Goal: Transaction & Acquisition: Subscribe to service/newsletter

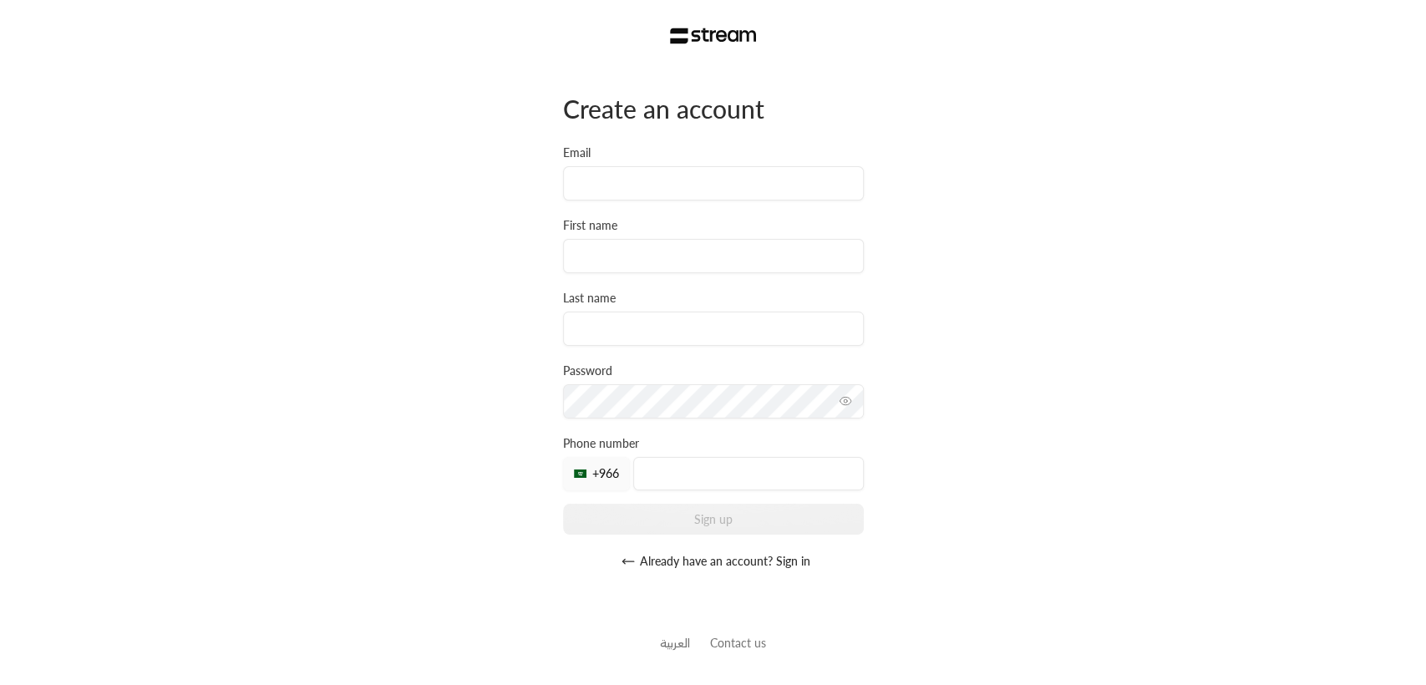
click at [453, 238] on div "Create an account Email First name Last name Password Must be at least 8 charac…" at bounding box center [713, 342] width 1426 height 685
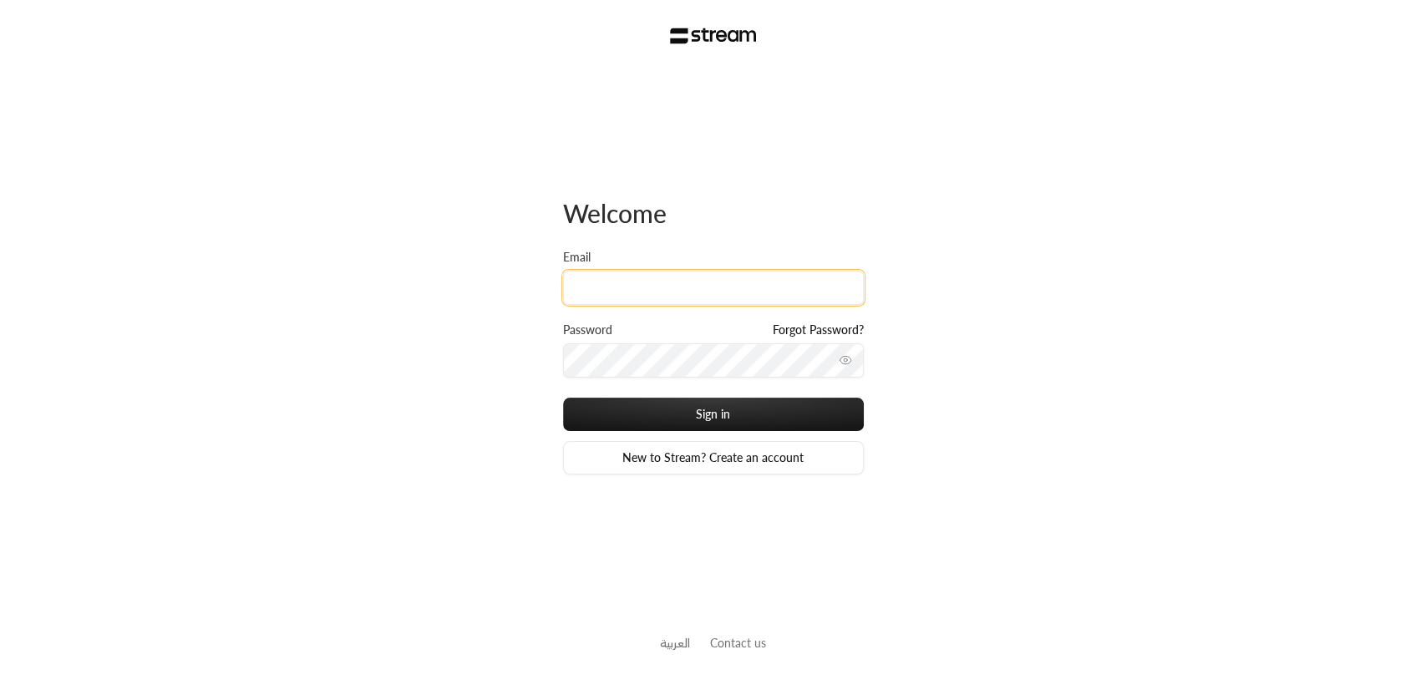
type input "[EMAIL_ADDRESS][DOMAIN_NAME]"
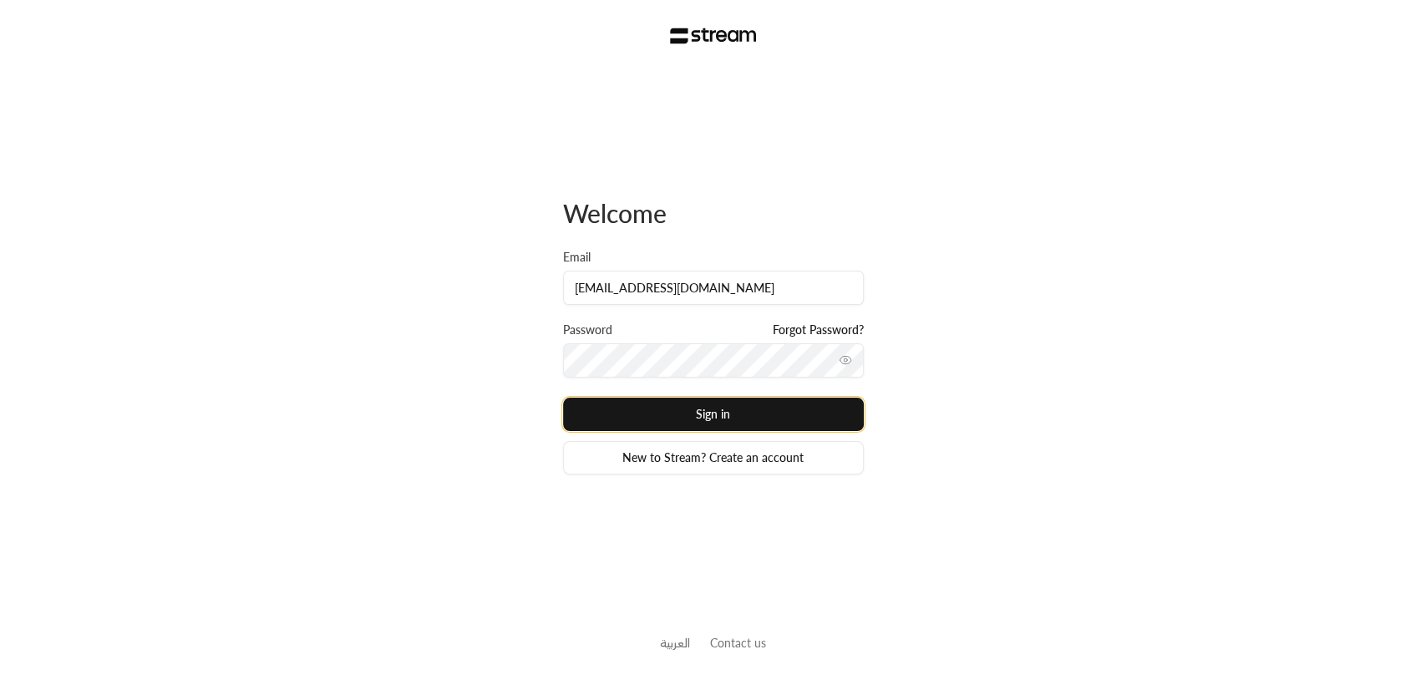
click at [729, 415] on button "Sign in" at bounding box center [713, 414] width 301 height 33
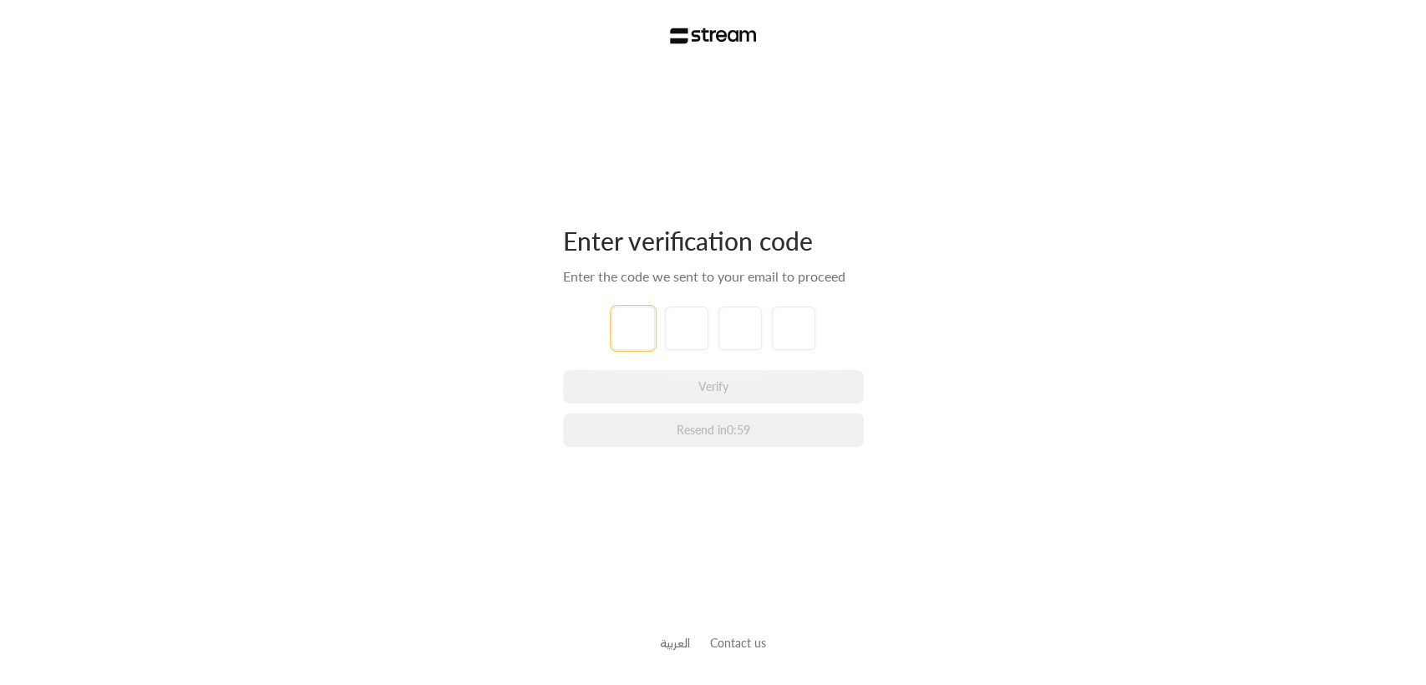
type input "1"
type input "2"
type input "3"
type input "4"
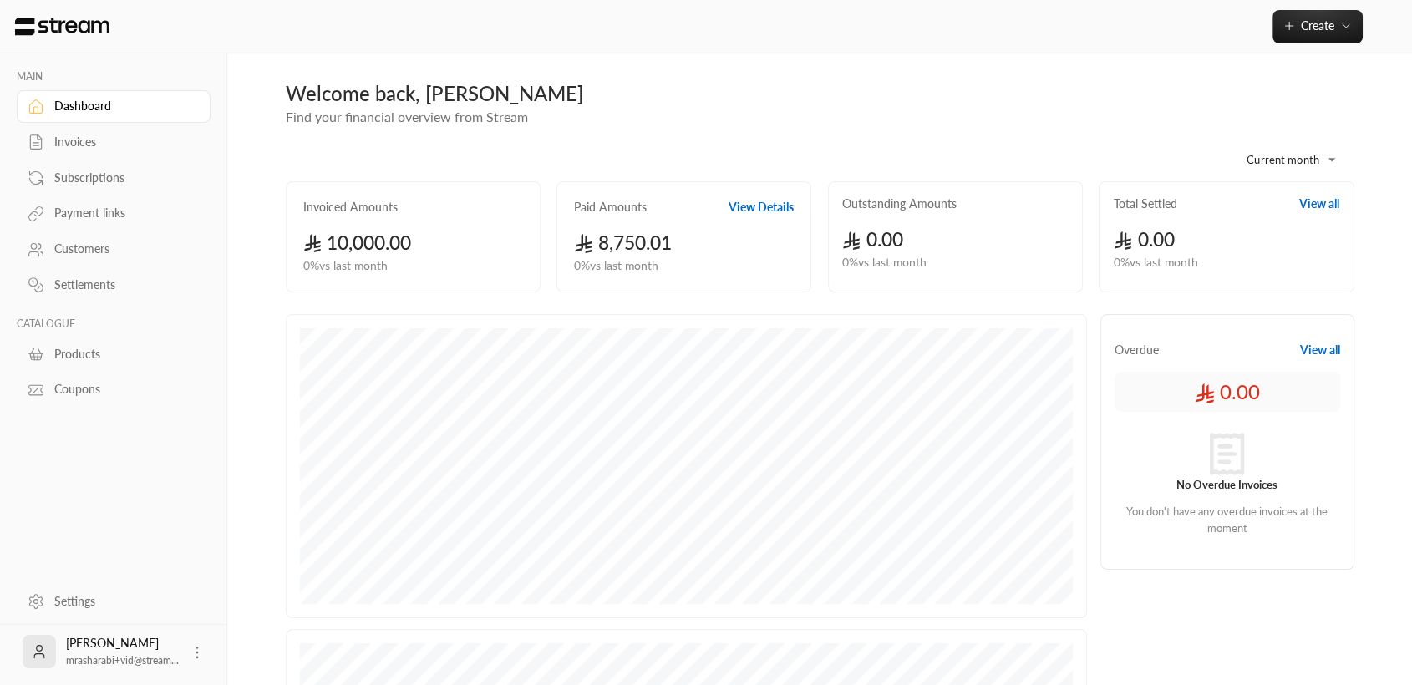
click at [71, 601] on div "Settings" at bounding box center [121, 601] width 135 height 17
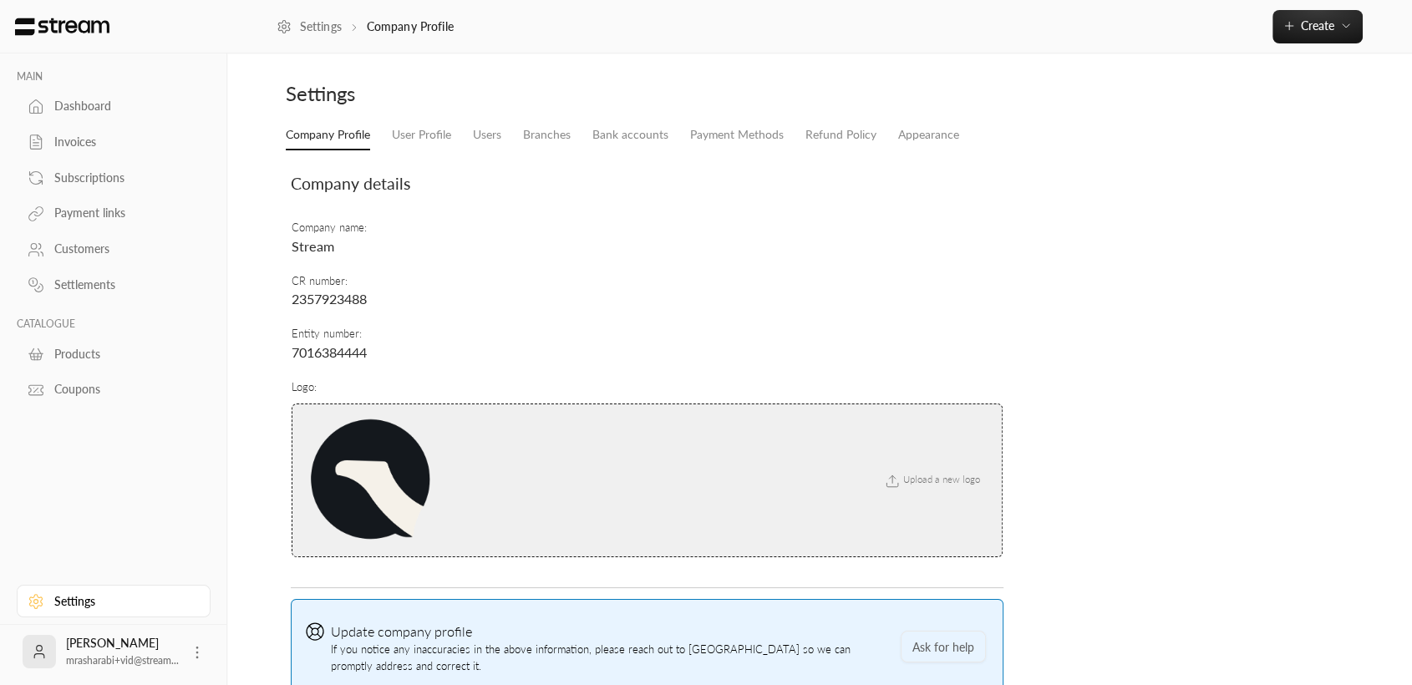
scroll to position [100, 0]
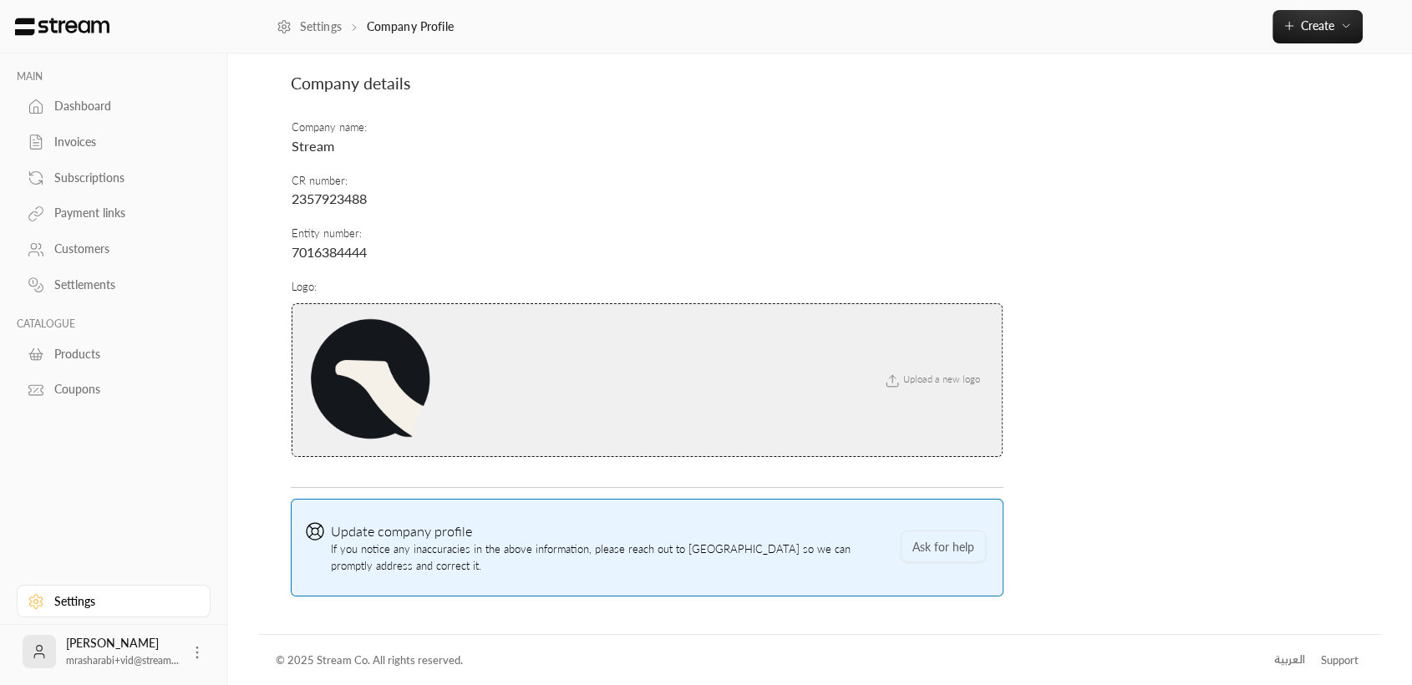
click at [1281, 666] on div "العربية" at bounding box center [1289, 660] width 31 height 17
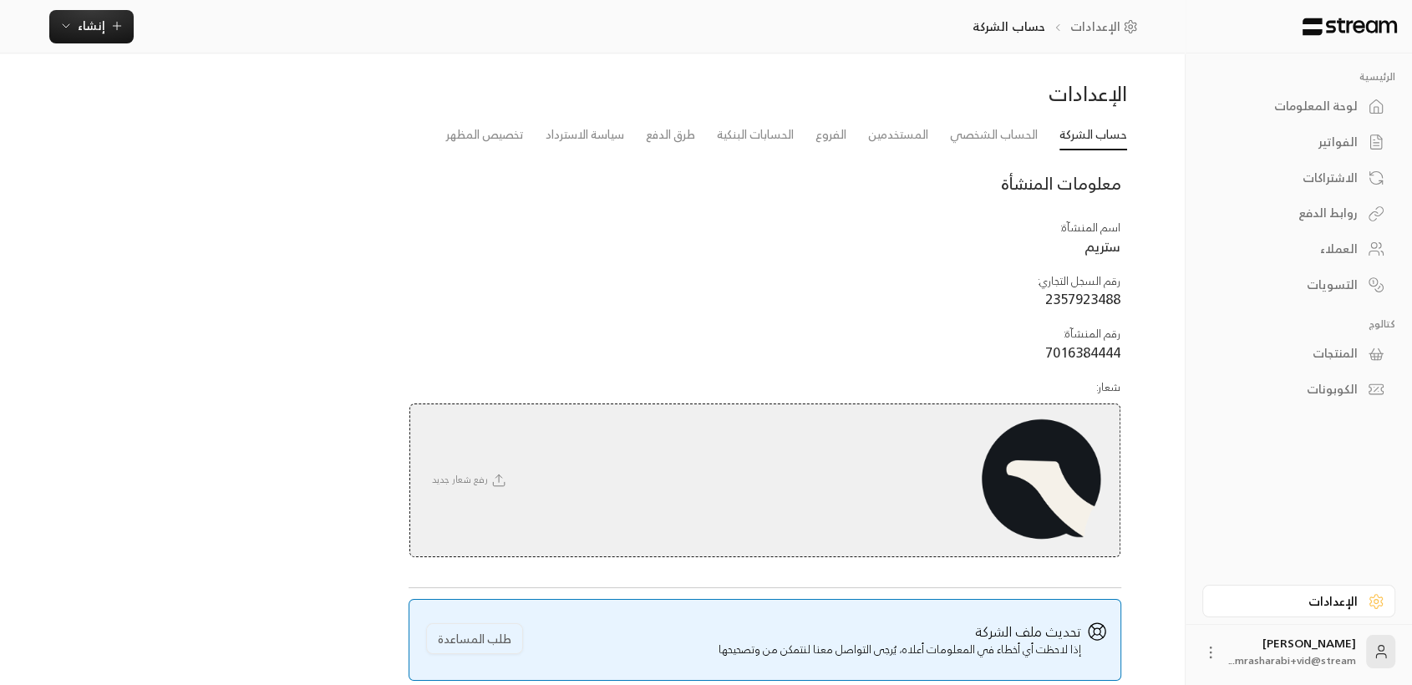
click at [1215, 652] on icon at bounding box center [1210, 652] width 17 height 17
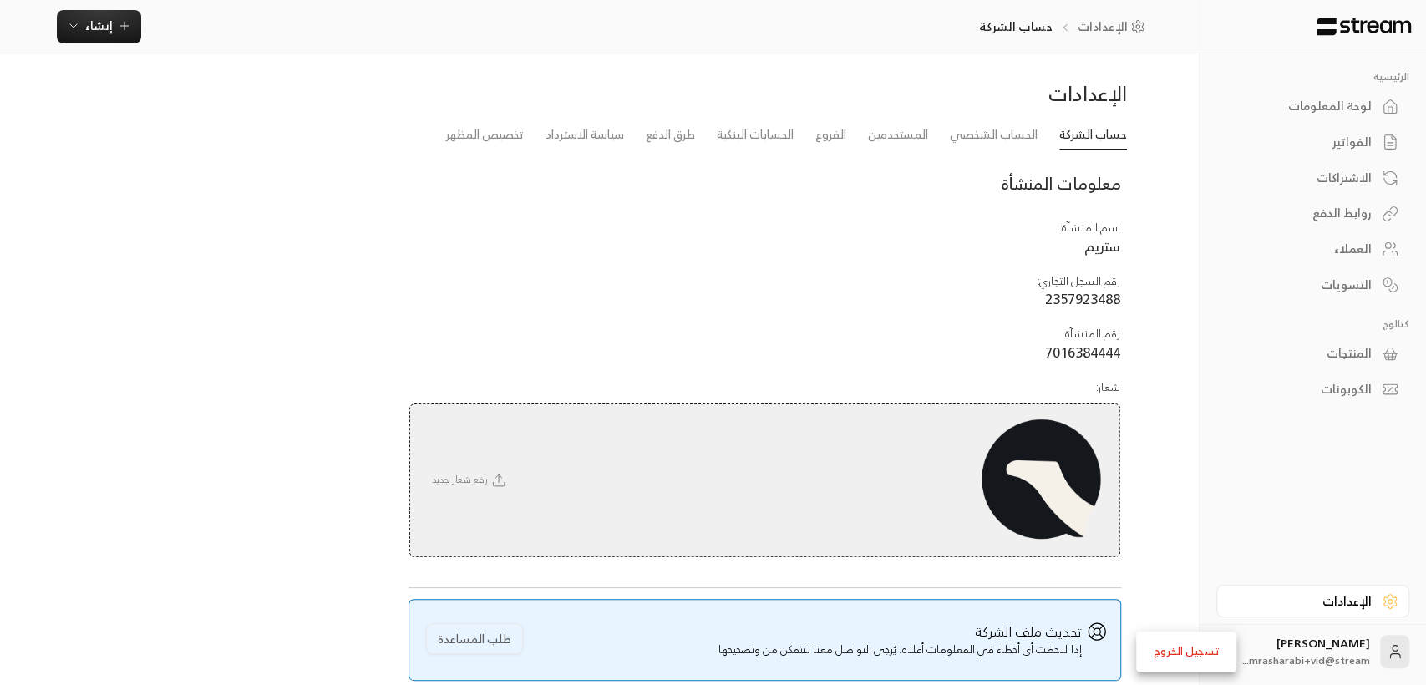
click at [952, 150] on div at bounding box center [713, 342] width 1426 height 685
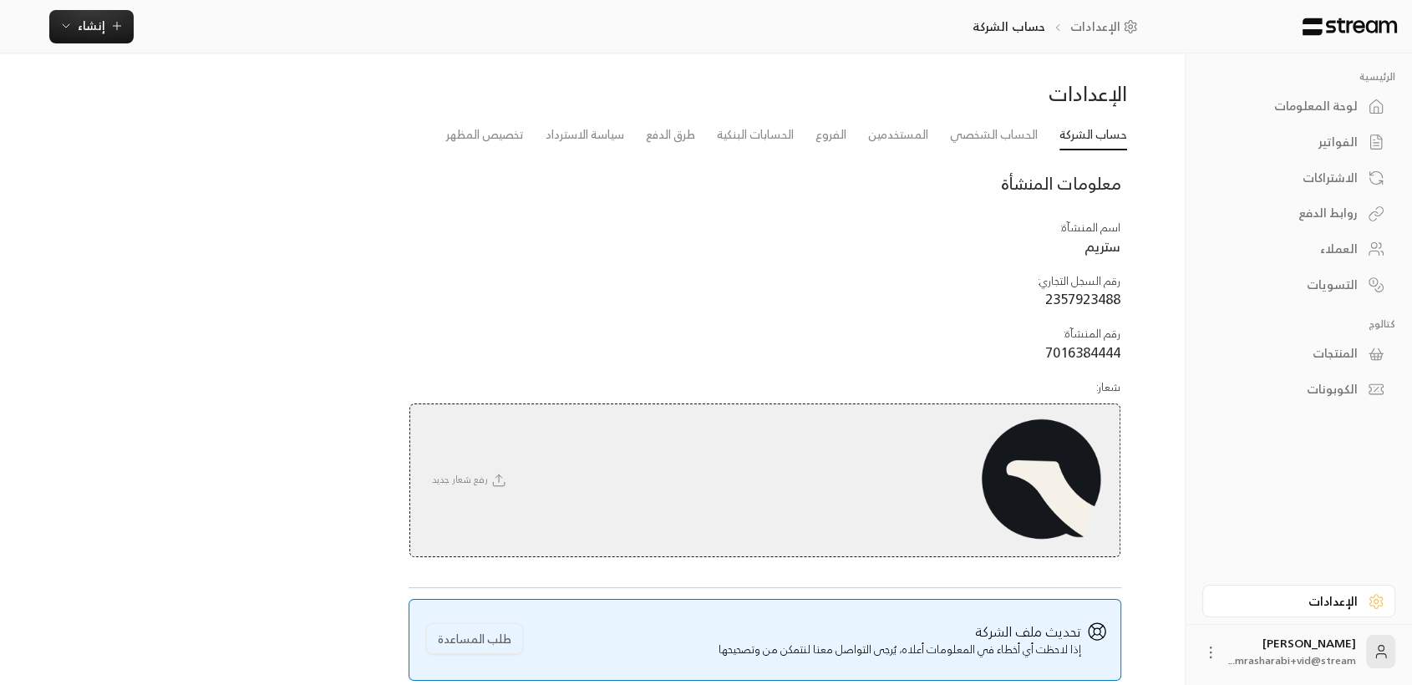
click at [1311, 110] on div "لوحة المعلومات" at bounding box center [1290, 106] width 134 height 17
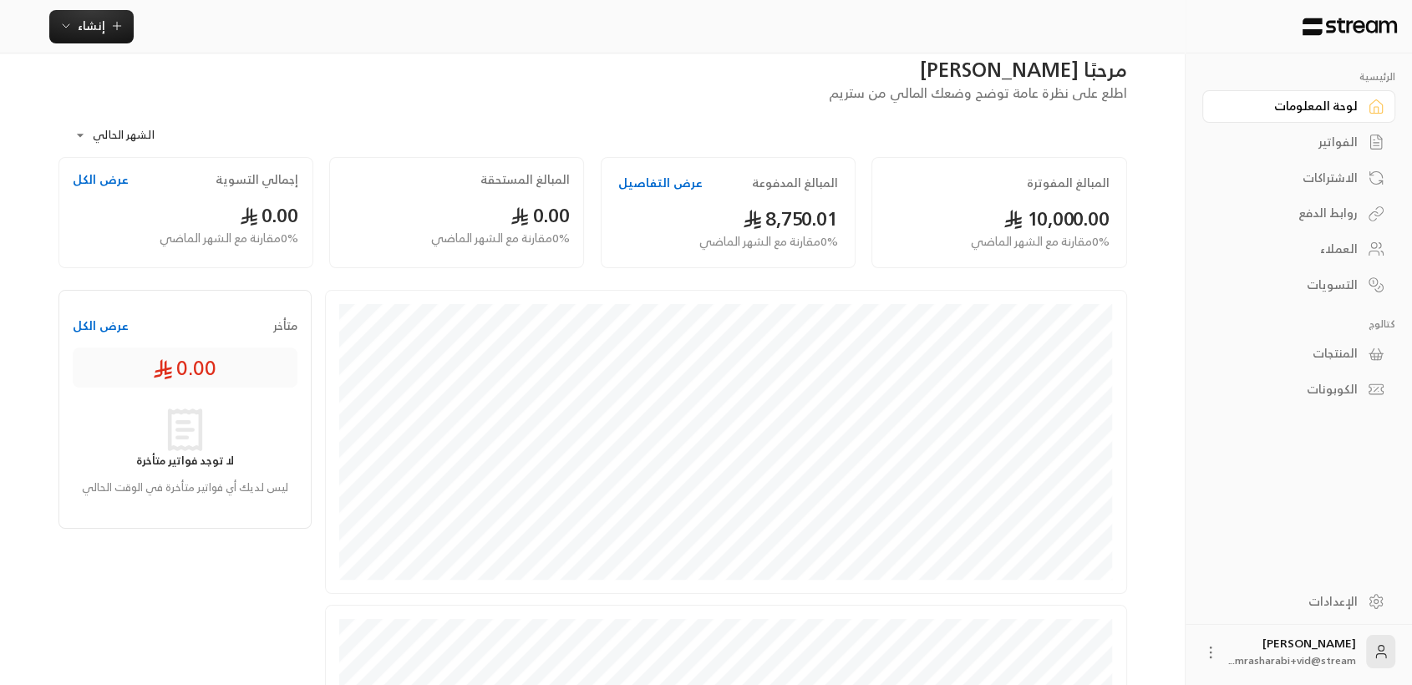
scroll to position [201, 0]
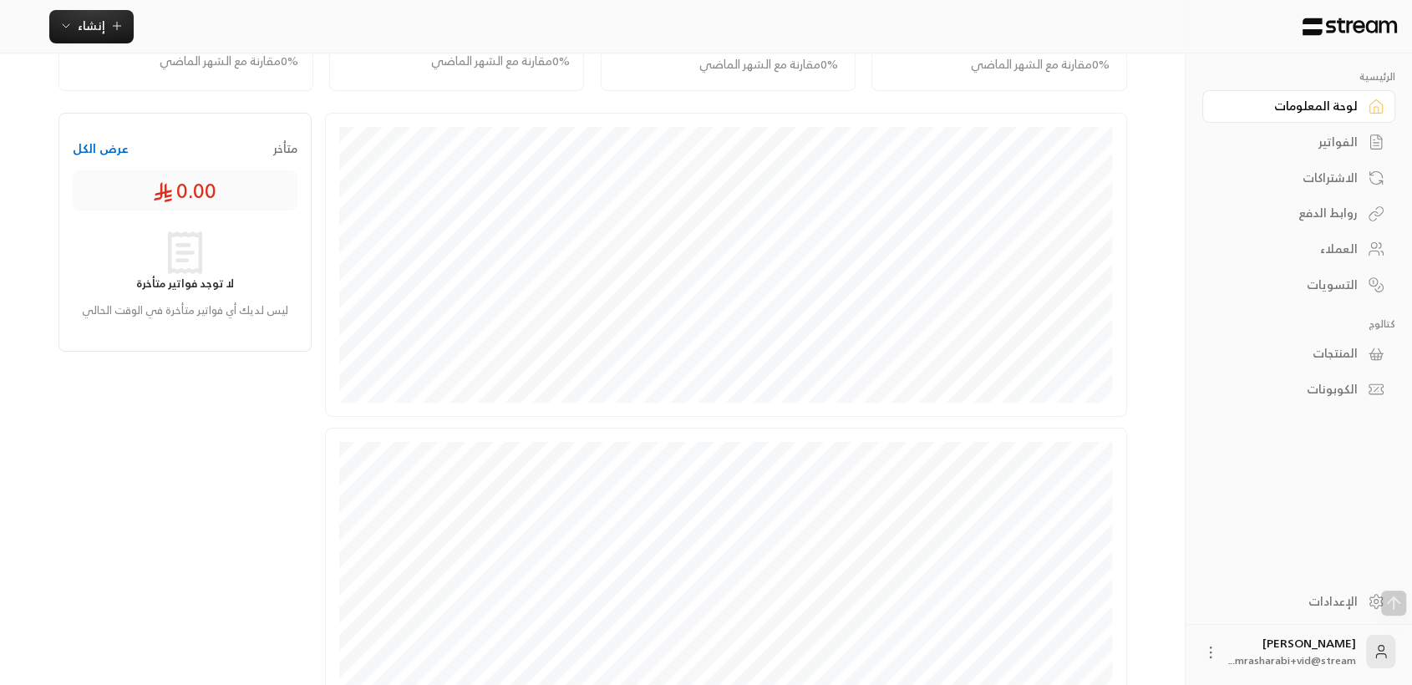
click at [1349, 287] on div "التسويات" at bounding box center [1290, 284] width 134 height 17
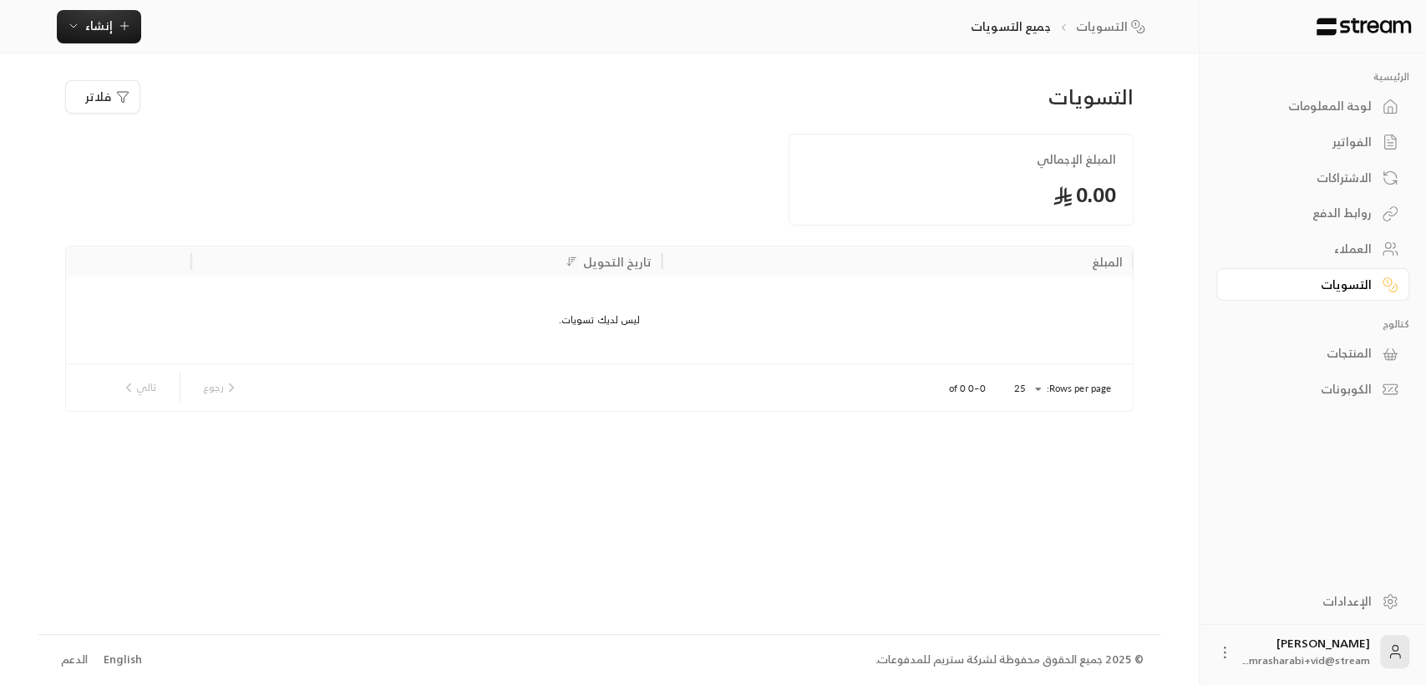
click at [1336, 257] on div "العملاء" at bounding box center [1304, 249] width 134 height 17
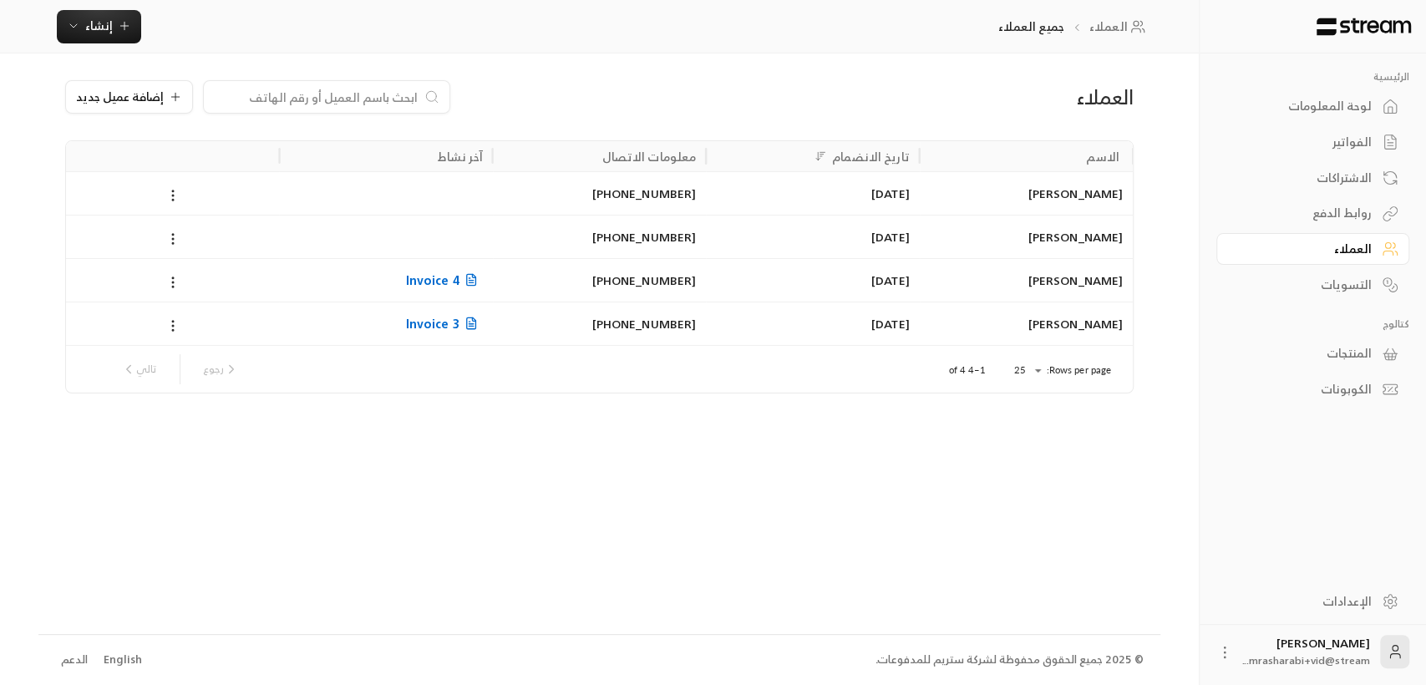
click at [1348, 585] on link "الإعدادات" at bounding box center [1312, 601] width 193 height 33
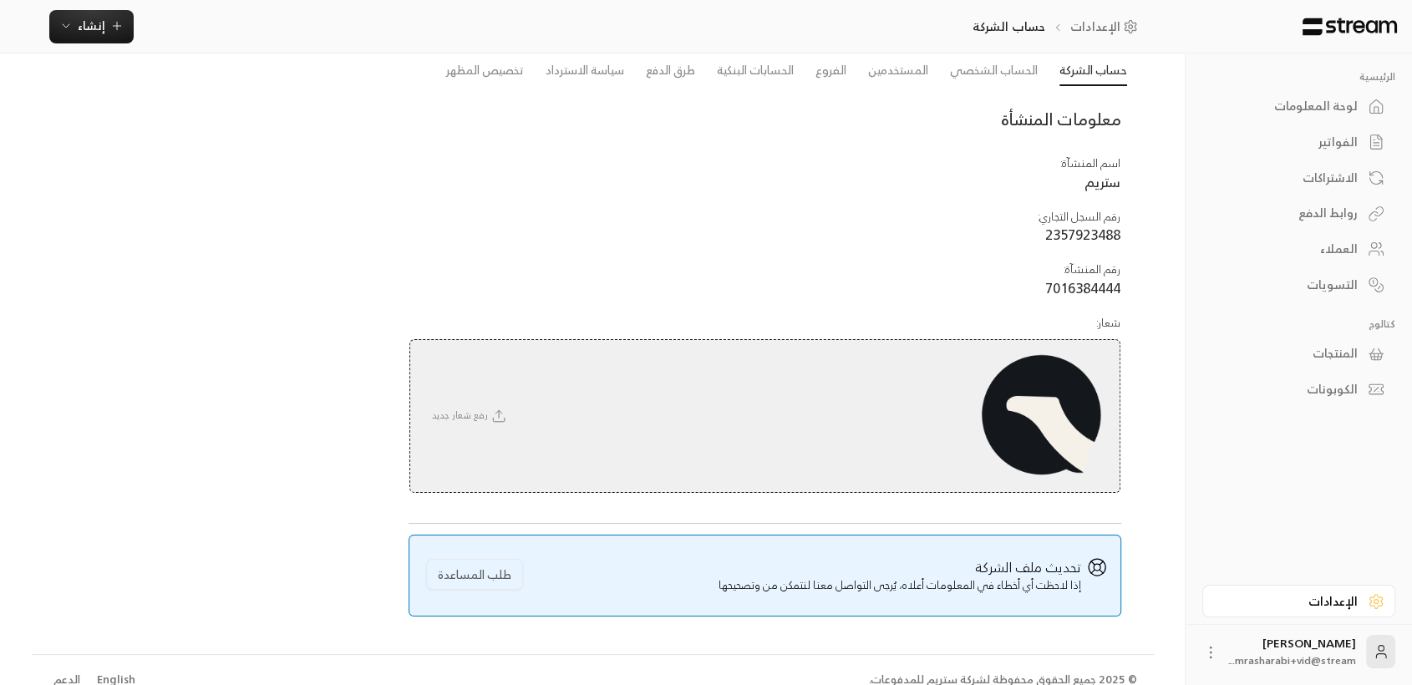
scroll to position [84, 0]
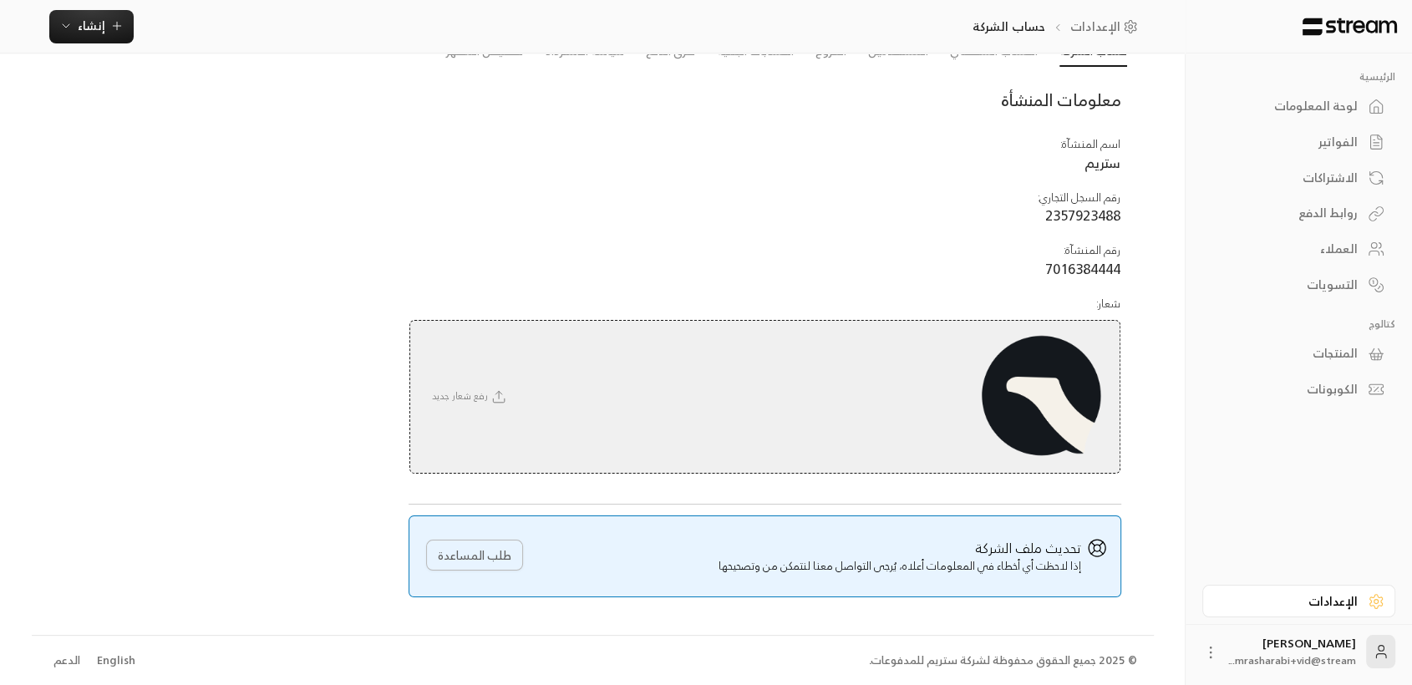
click at [461, 560] on button "طلب المساعدة" at bounding box center [474, 555] width 97 height 31
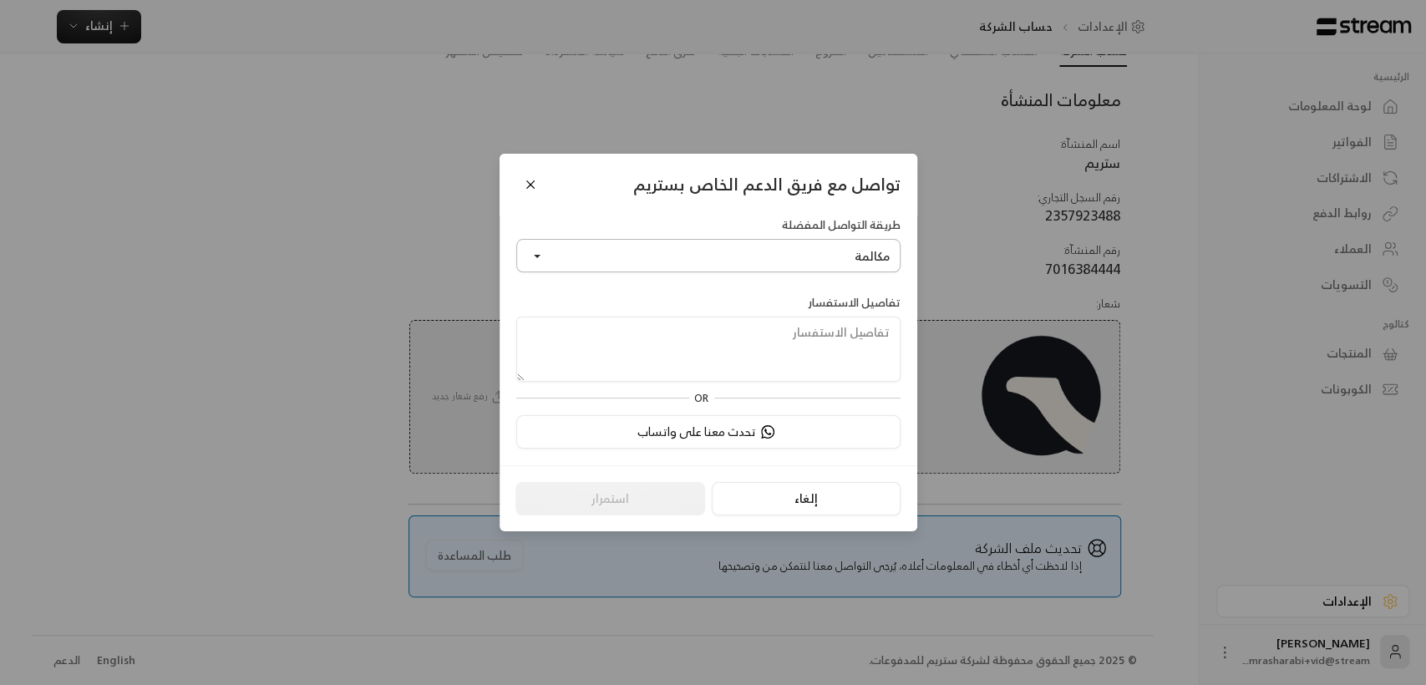
click at [793, 251] on button "مكالمة" at bounding box center [708, 255] width 384 height 33
click at [803, 342] on link "واتساب" at bounding box center [708, 334] width 363 height 30
click at [803, 342] on textarea at bounding box center [708, 349] width 384 height 65
type textarea "Test Test"
click at [644, 496] on button "استمرار" at bounding box center [610, 498] width 190 height 33
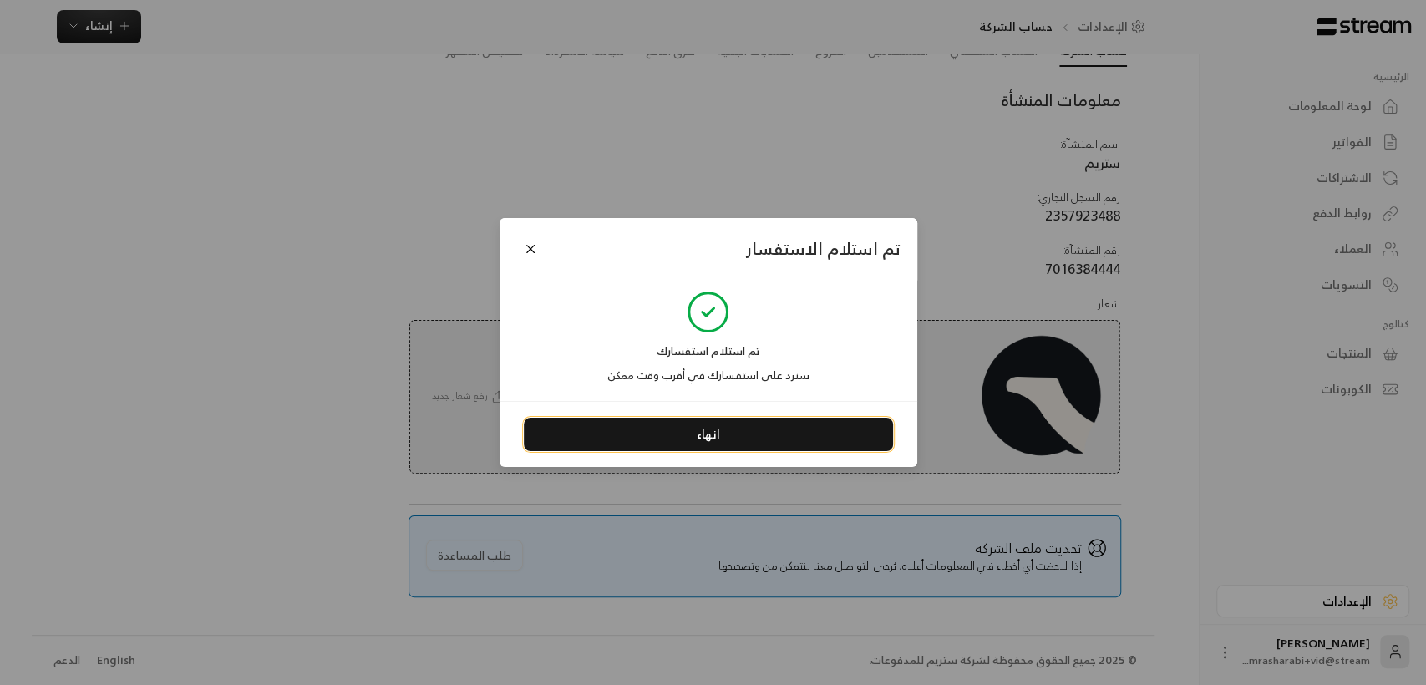
click at [737, 433] on button "انهاء" at bounding box center [708, 434] width 369 height 33
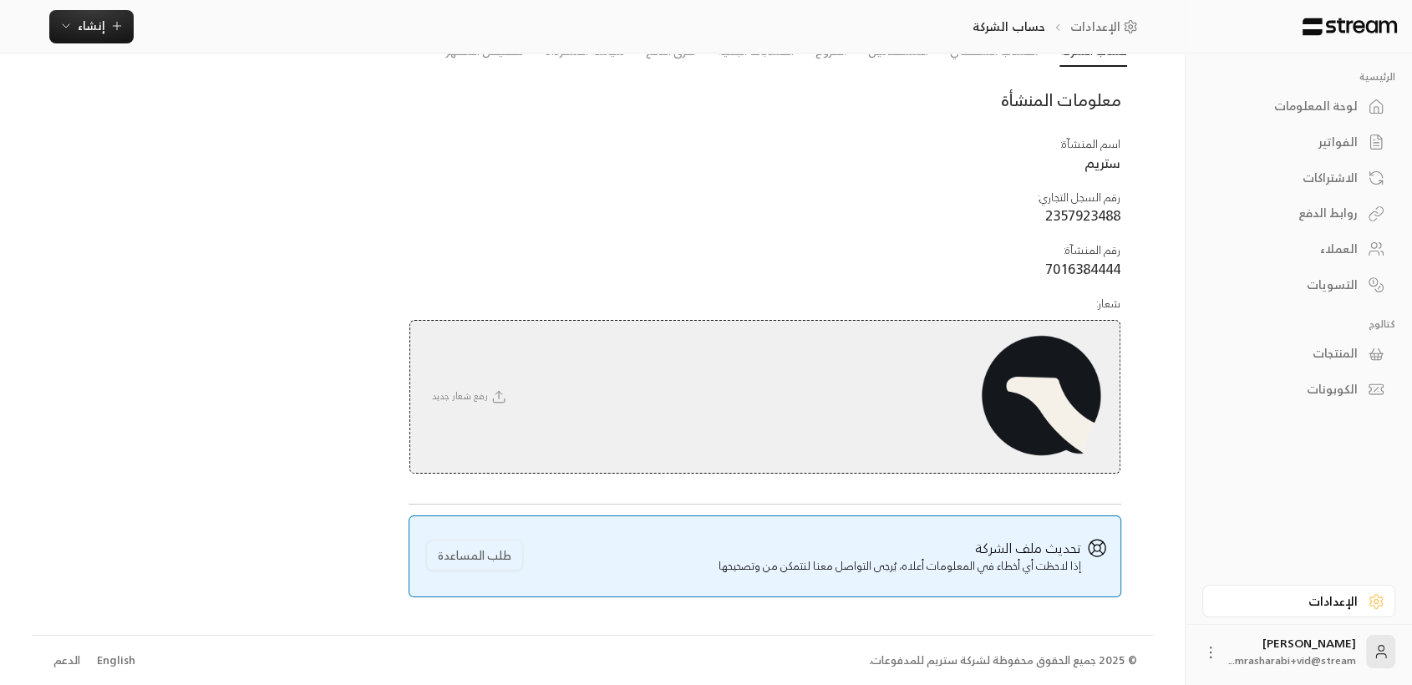
click at [1337, 175] on div "الاشتراكات" at bounding box center [1290, 178] width 134 height 17
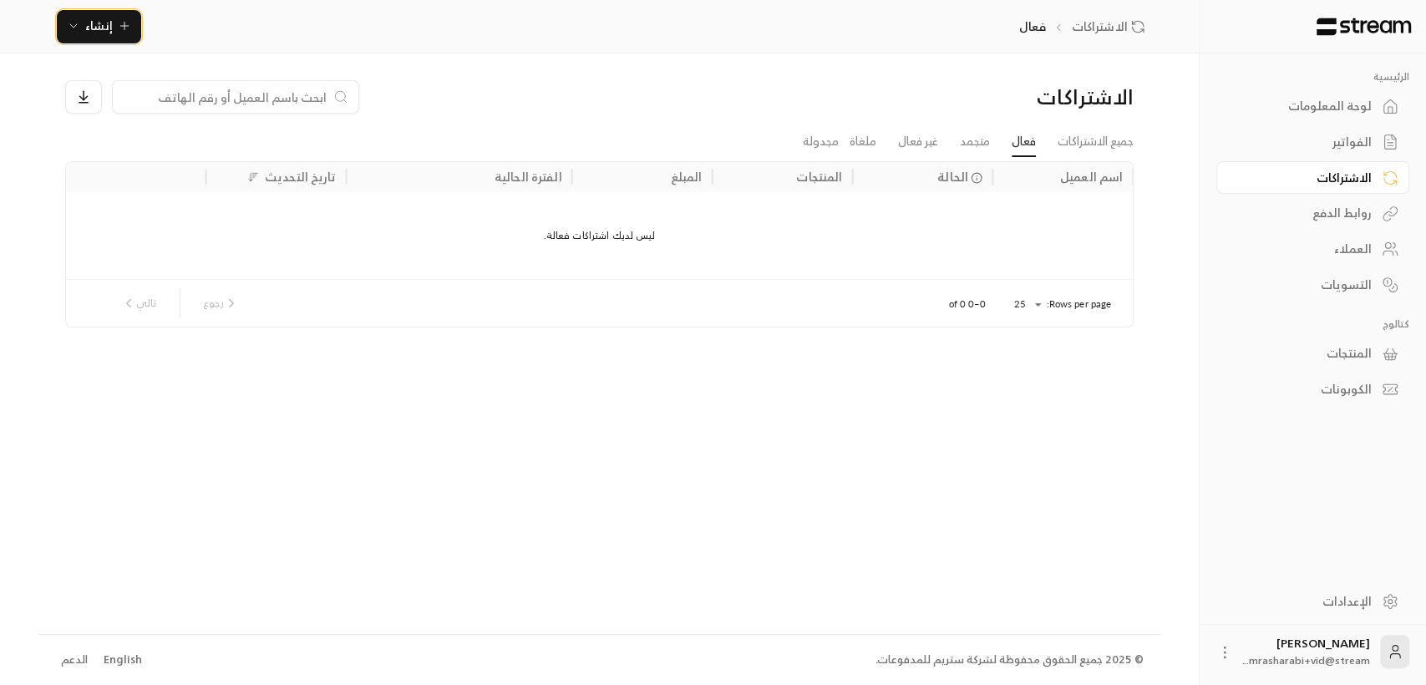
click at [113, 27] on span "إنشاء" at bounding box center [99, 25] width 64 height 21
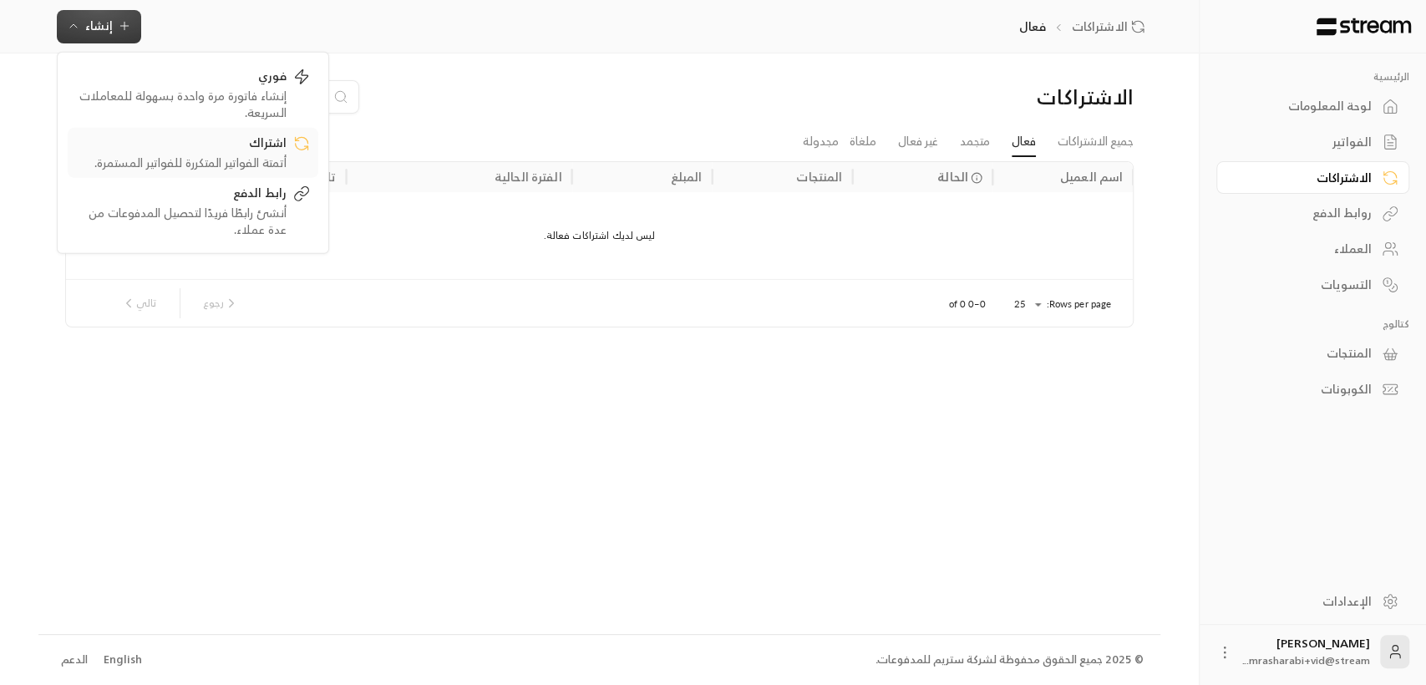
click at [167, 160] on div "أتمتة الفواتير المتكررة للفواتير المستمرة." at bounding box center [181, 162] width 210 height 17
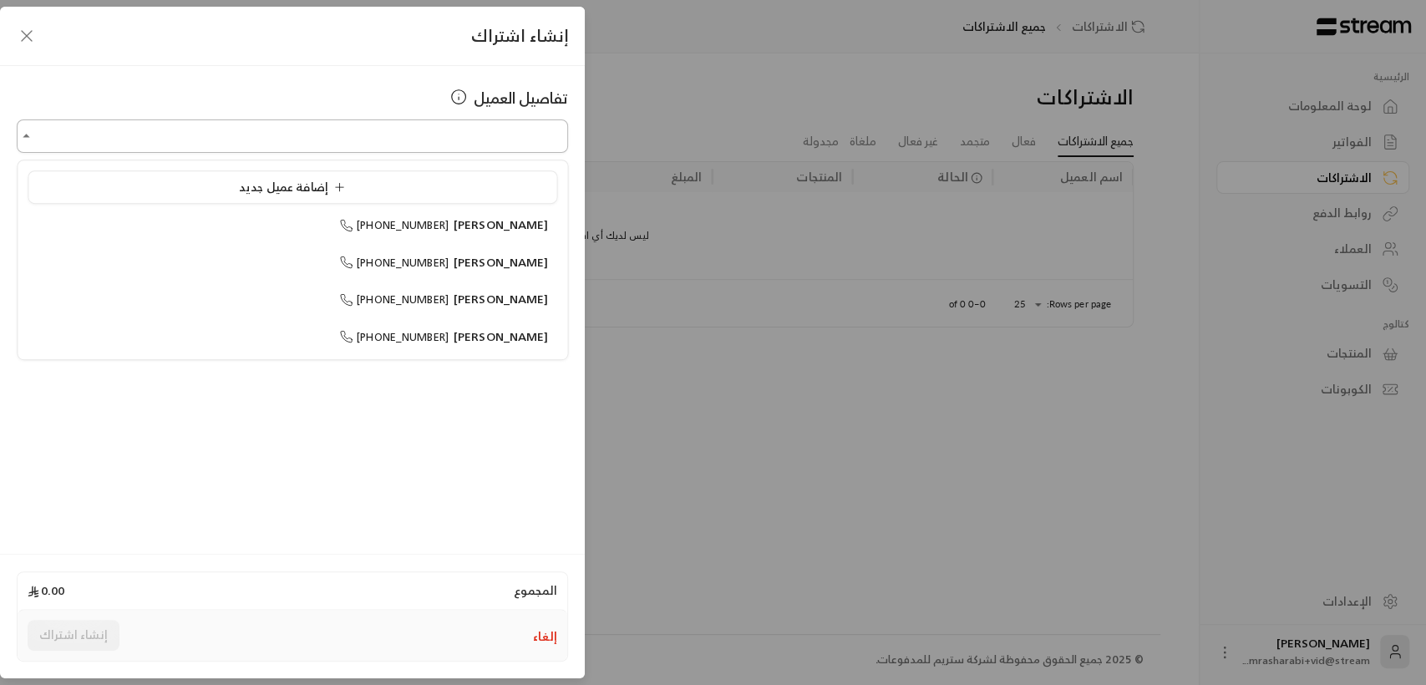
click at [458, 126] on input "اختر العميل" at bounding box center [292, 136] width 551 height 29
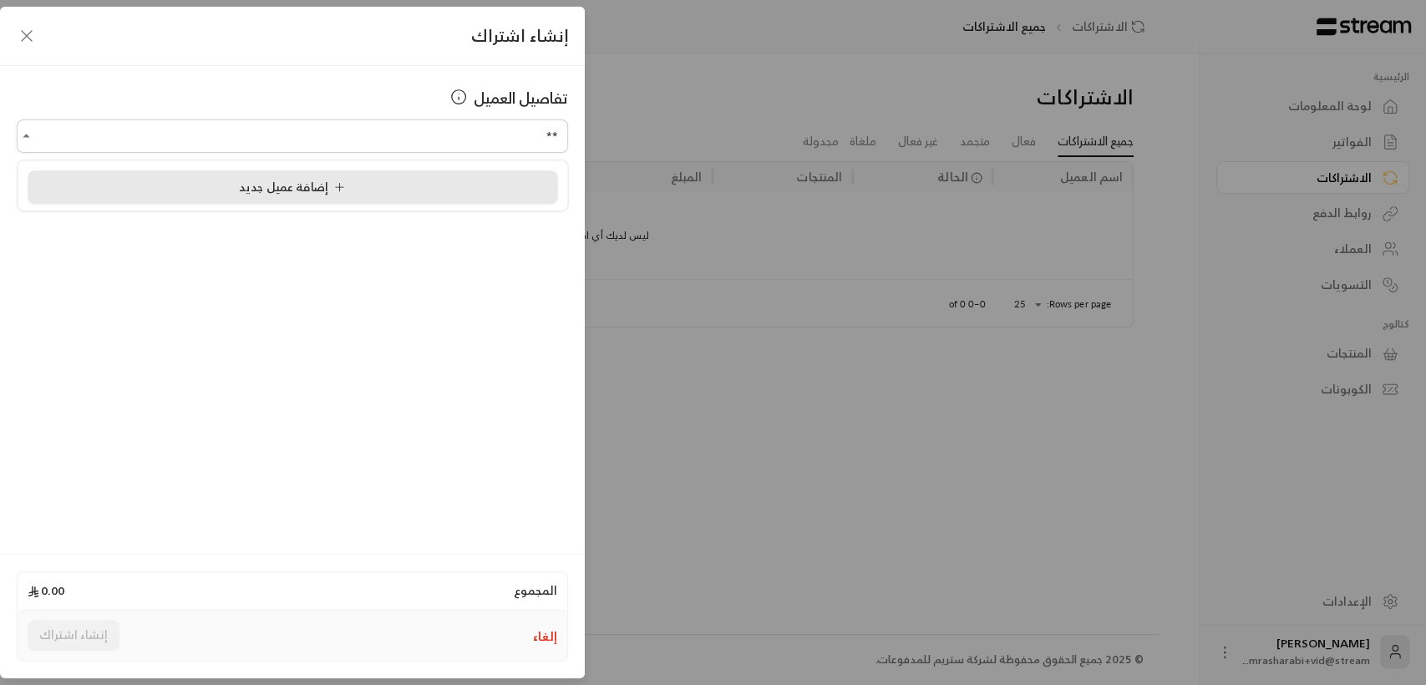
type input "*"
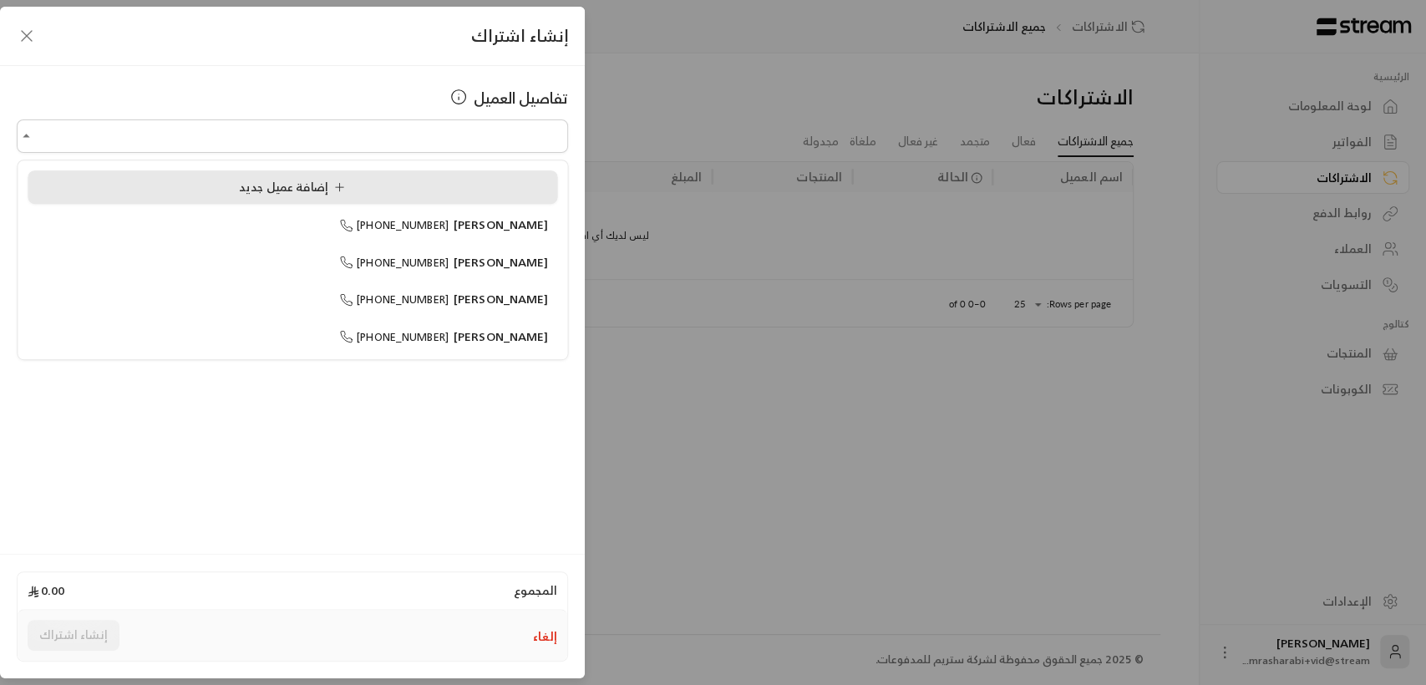
click at [361, 184] on div "إضافة عميل جديد" at bounding box center [292, 188] width 511 height 18
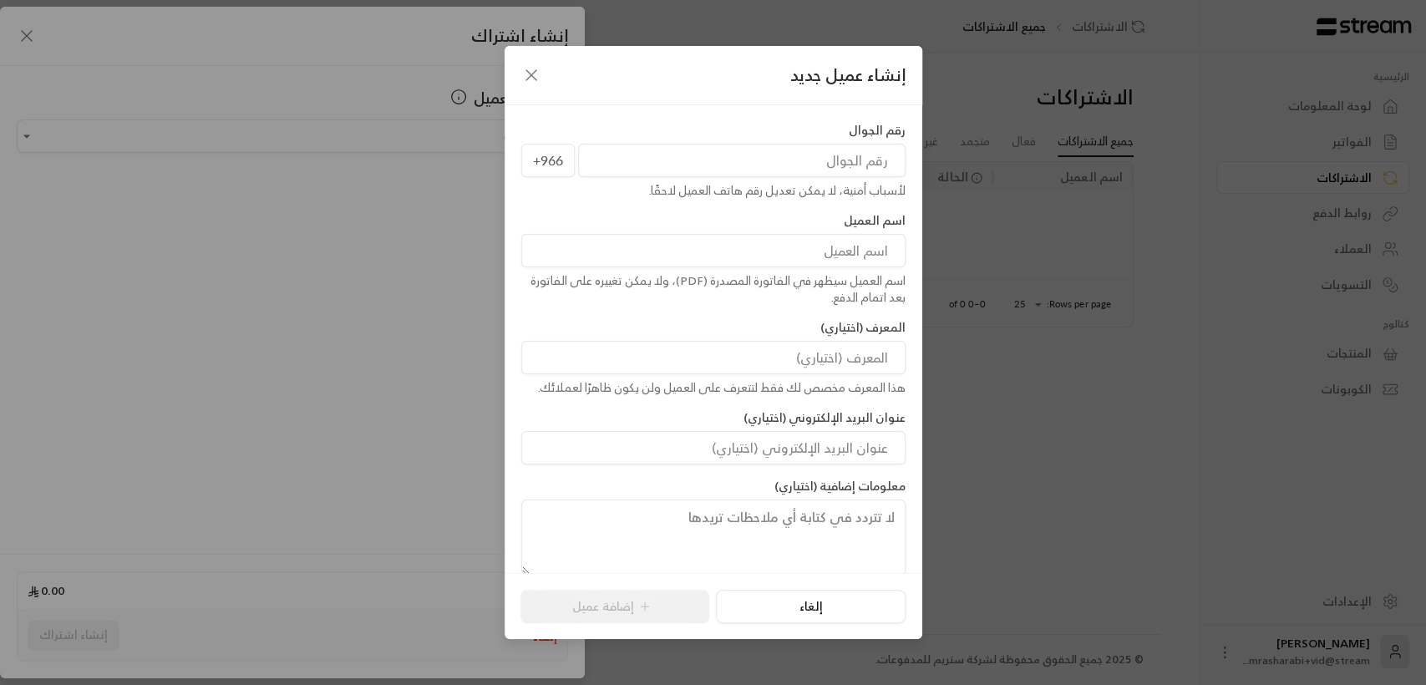
click at [717, 150] on input "tel" at bounding box center [741, 160] width 327 height 33
type input "536344351"
type input "Rashad"
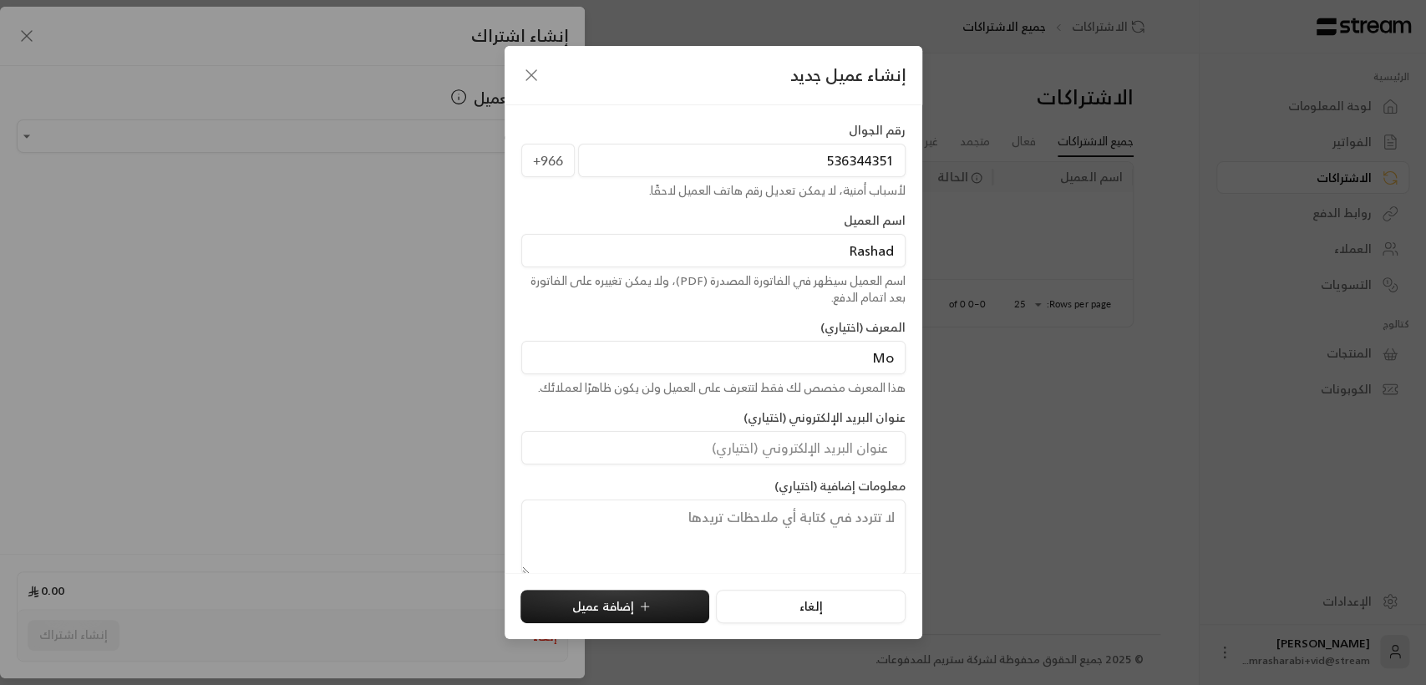
type input "Mo"
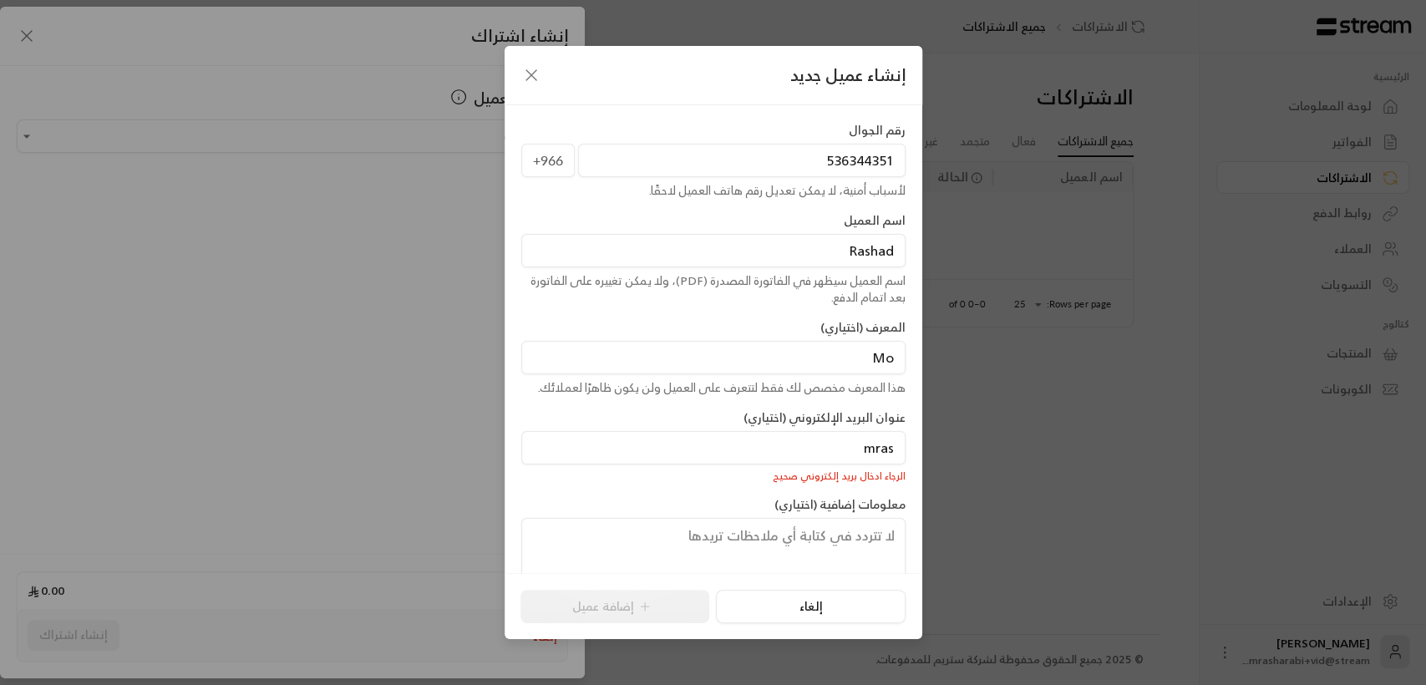
type input "mrasharabi@streampay.sa"
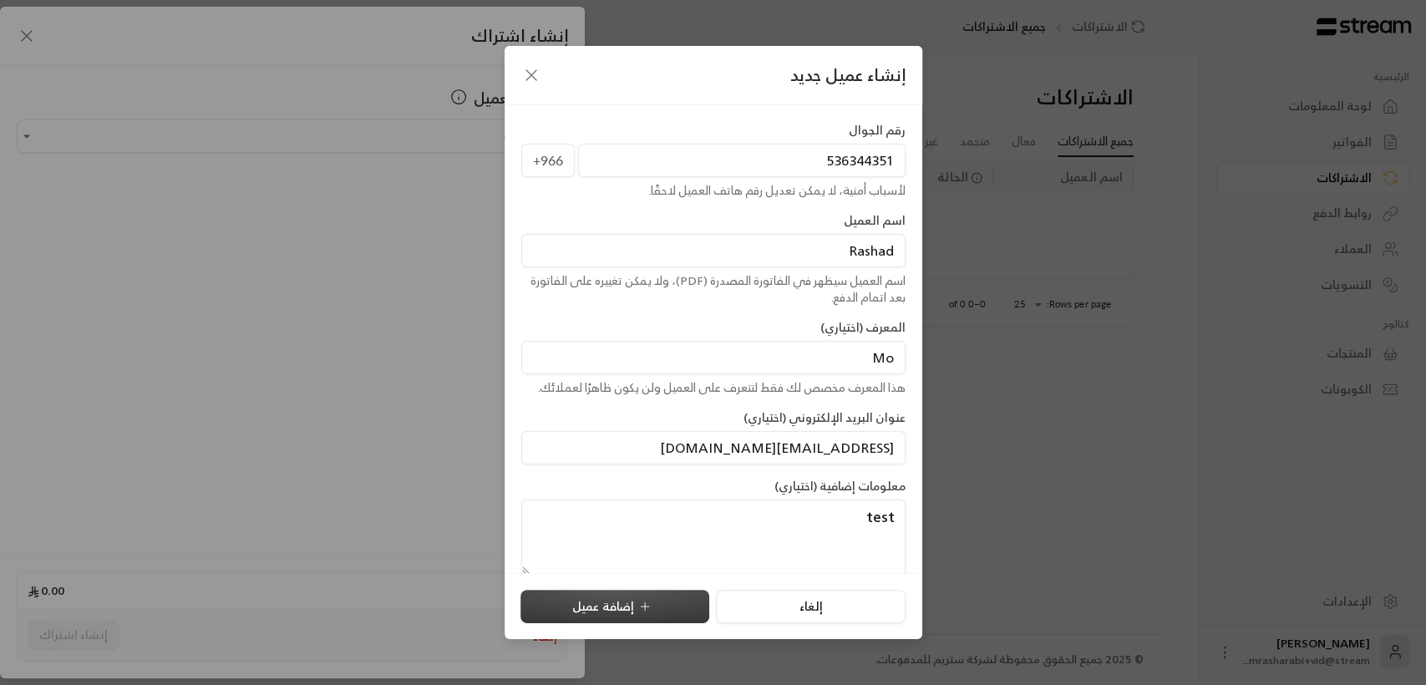
type textarea "test"
click at [623, 604] on button "إضافة عميل" at bounding box center [614, 606] width 189 height 33
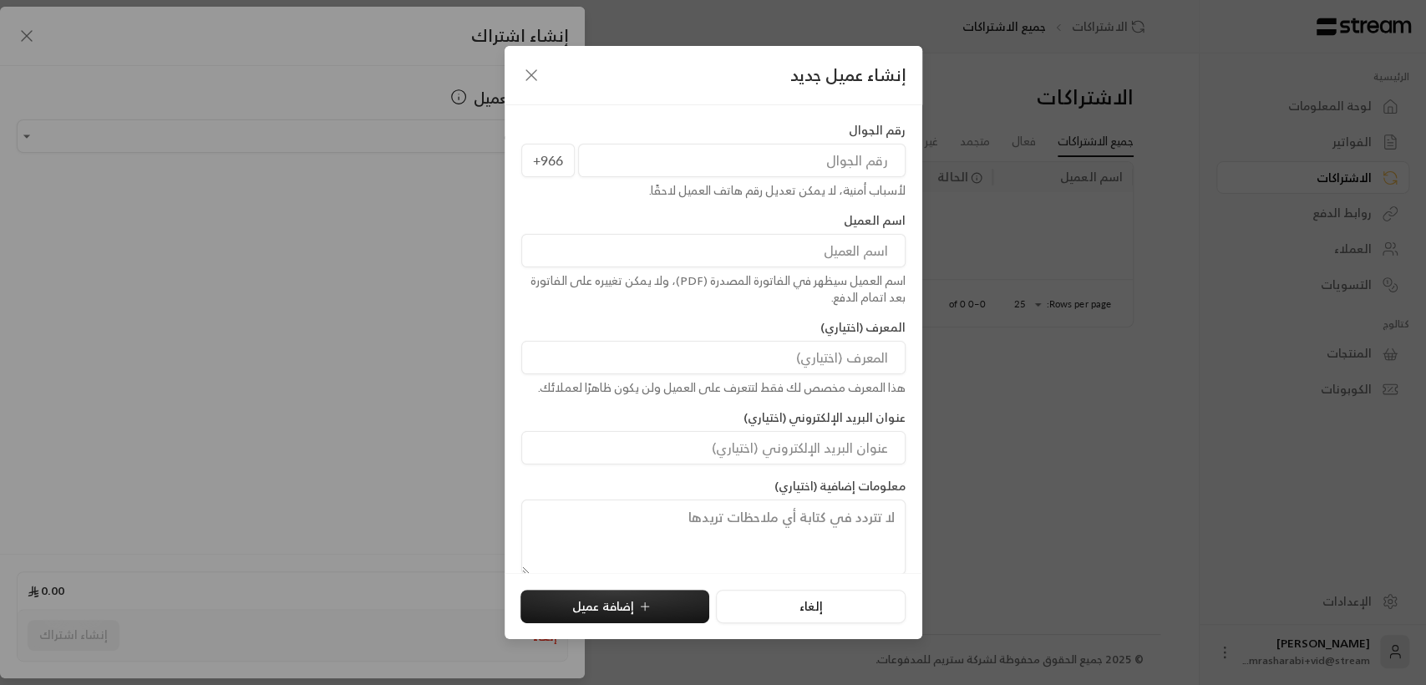
type input "**********"
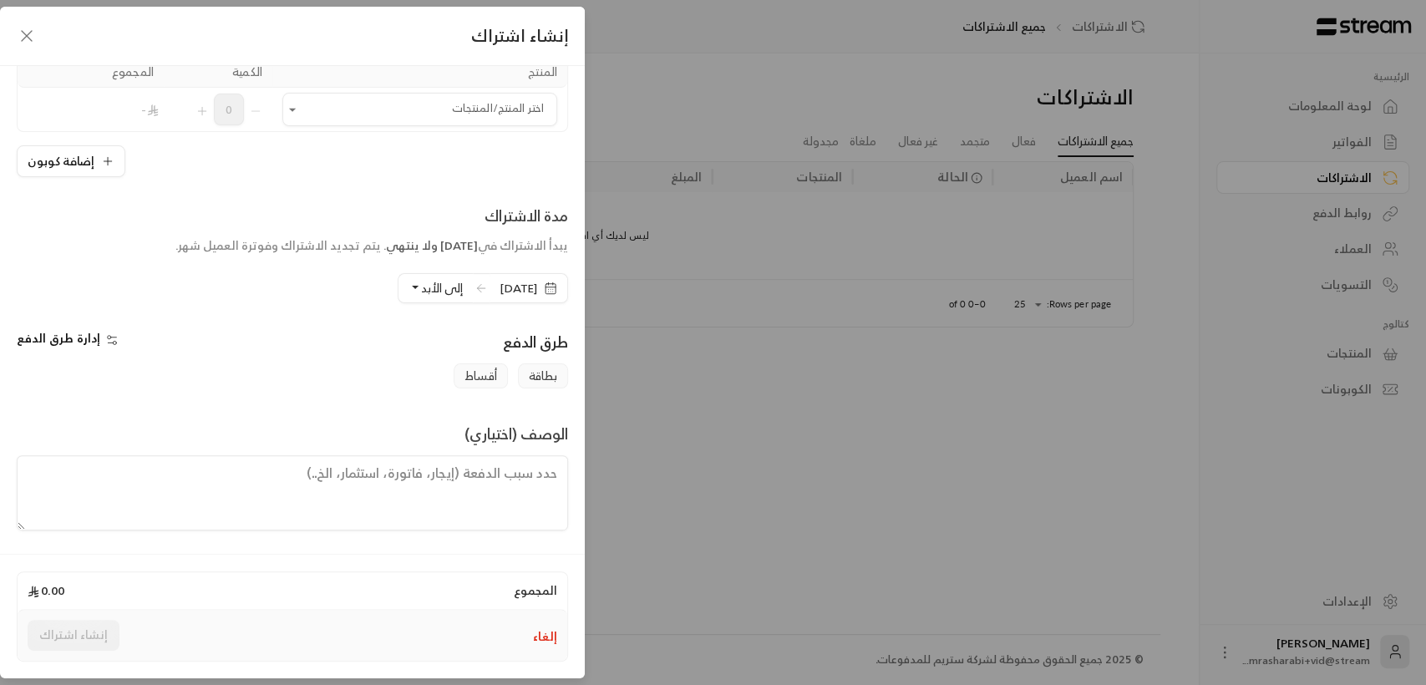
scroll to position [157, 0]
click at [468, 123] on div "اختر المنتج/المنتجات" at bounding box center [419, 109] width 275 height 33
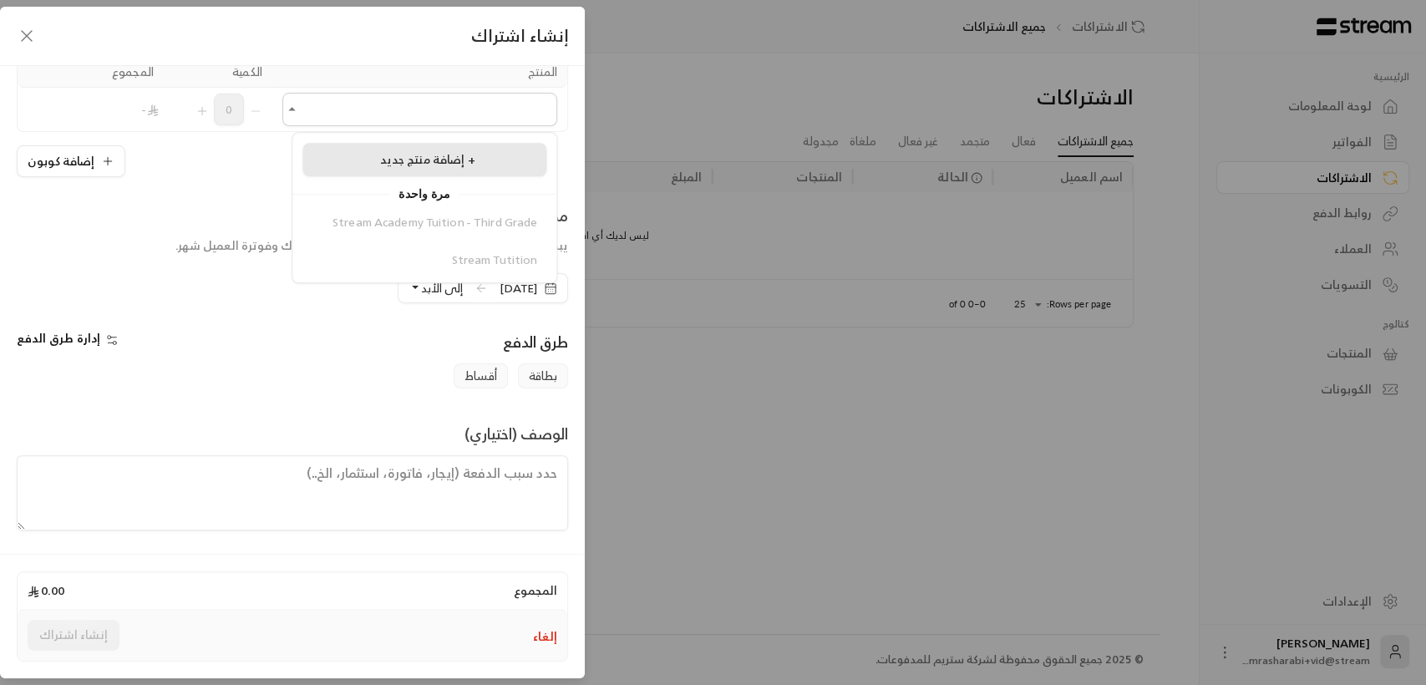
click at [428, 158] on span "إضافة منتج جديد +" at bounding box center [427, 159] width 95 height 21
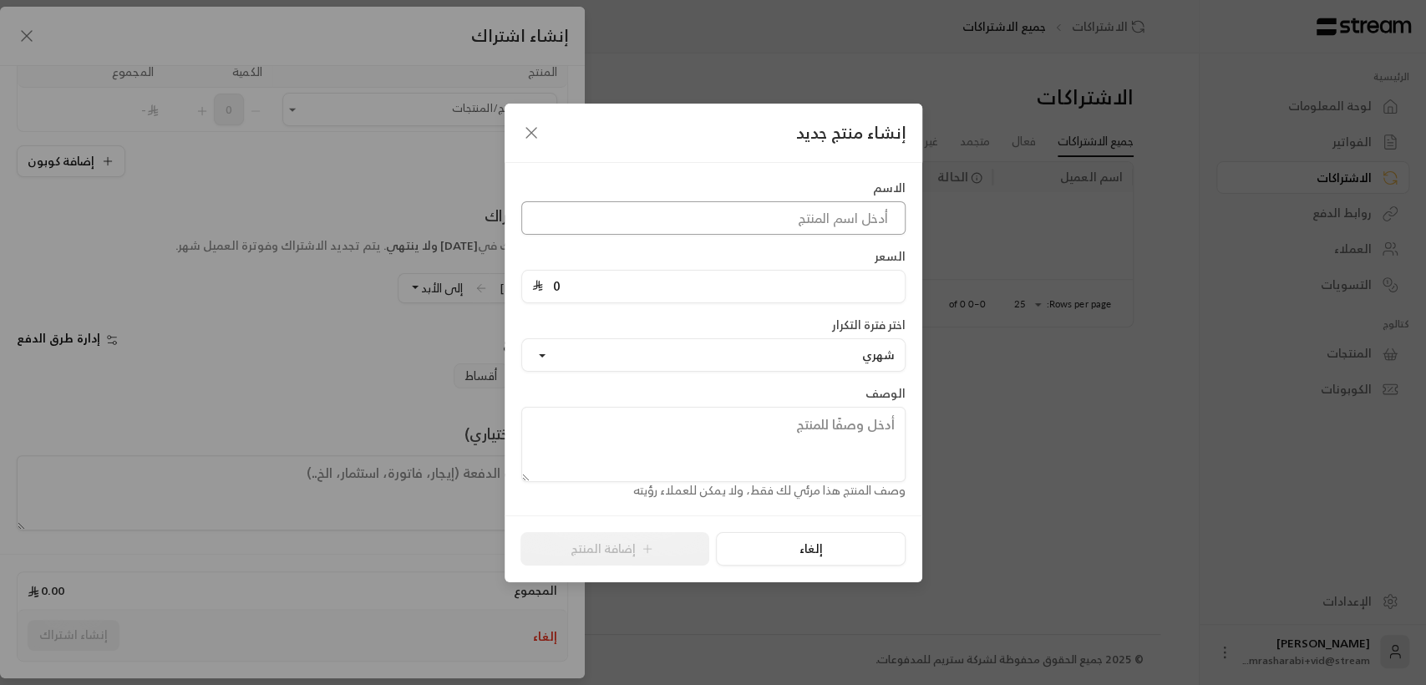
click at [719, 221] on input at bounding box center [713, 217] width 384 height 33
type input "sub"
click at [775, 291] on input "0" at bounding box center [719, 287] width 352 height 32
type input "3000"
click at [745, 352] on button "شهري" at bounding box center [713, 354] width 384 height 33
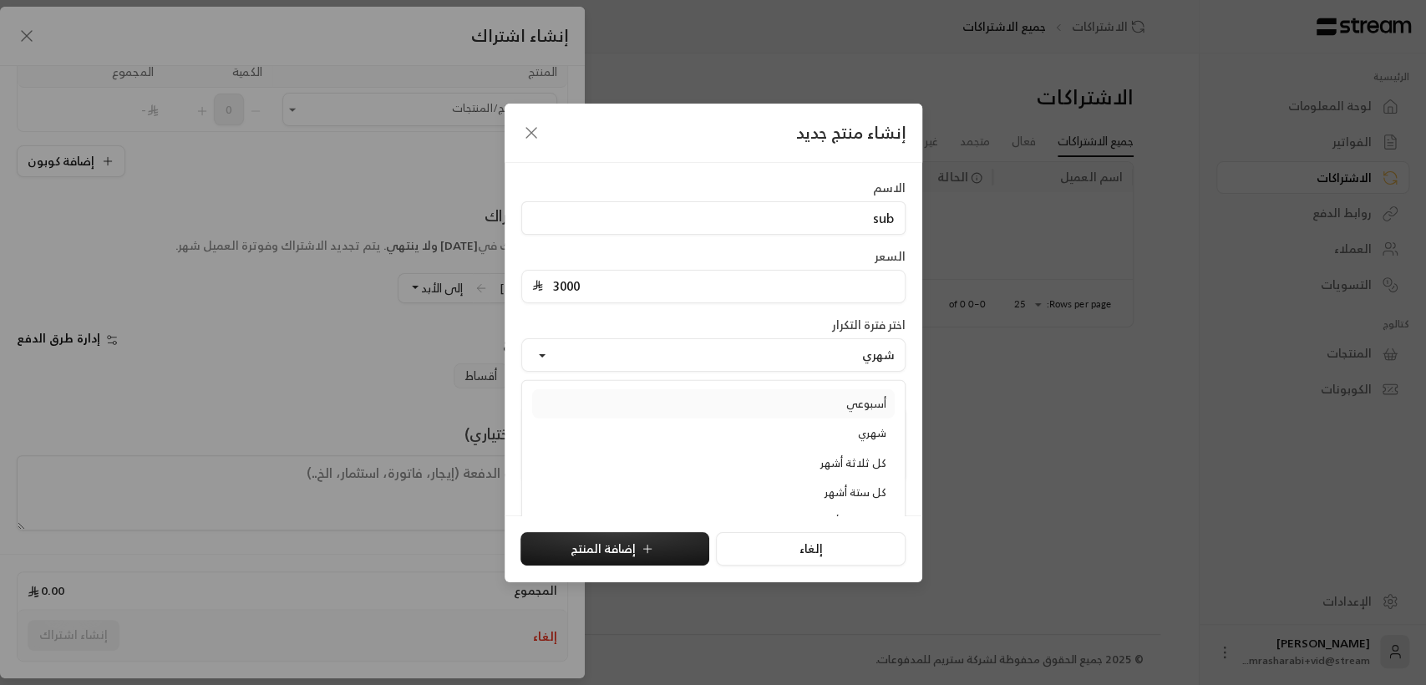
click at [779, 406] on link "أسبوعي" at bounding box center [713, 403] width 363 height 30
click at [775, 435] on textarea at bounding box center [713, 444] width 384 height 75
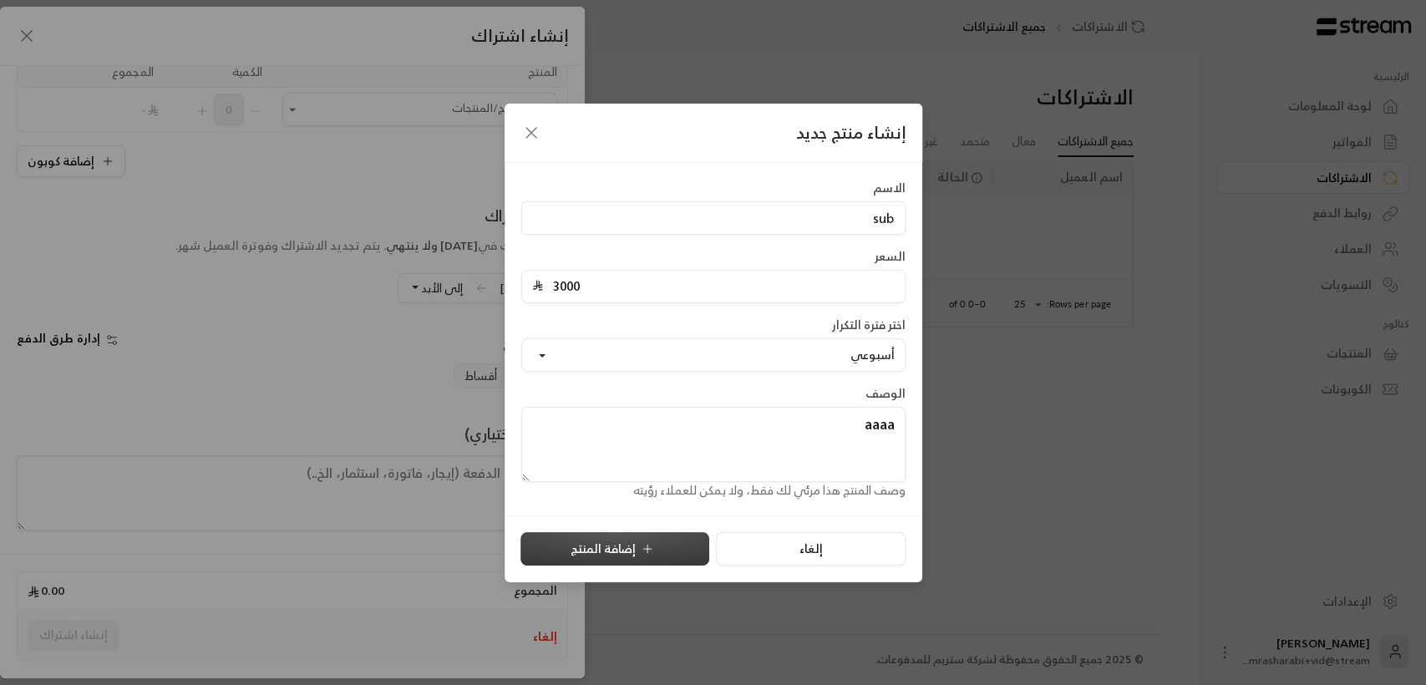
type textarea "aaaa"
click at [658, 542] on button "إضافة المنتج" at bounding box center [614, 548] width 189 height 33
type input "0"
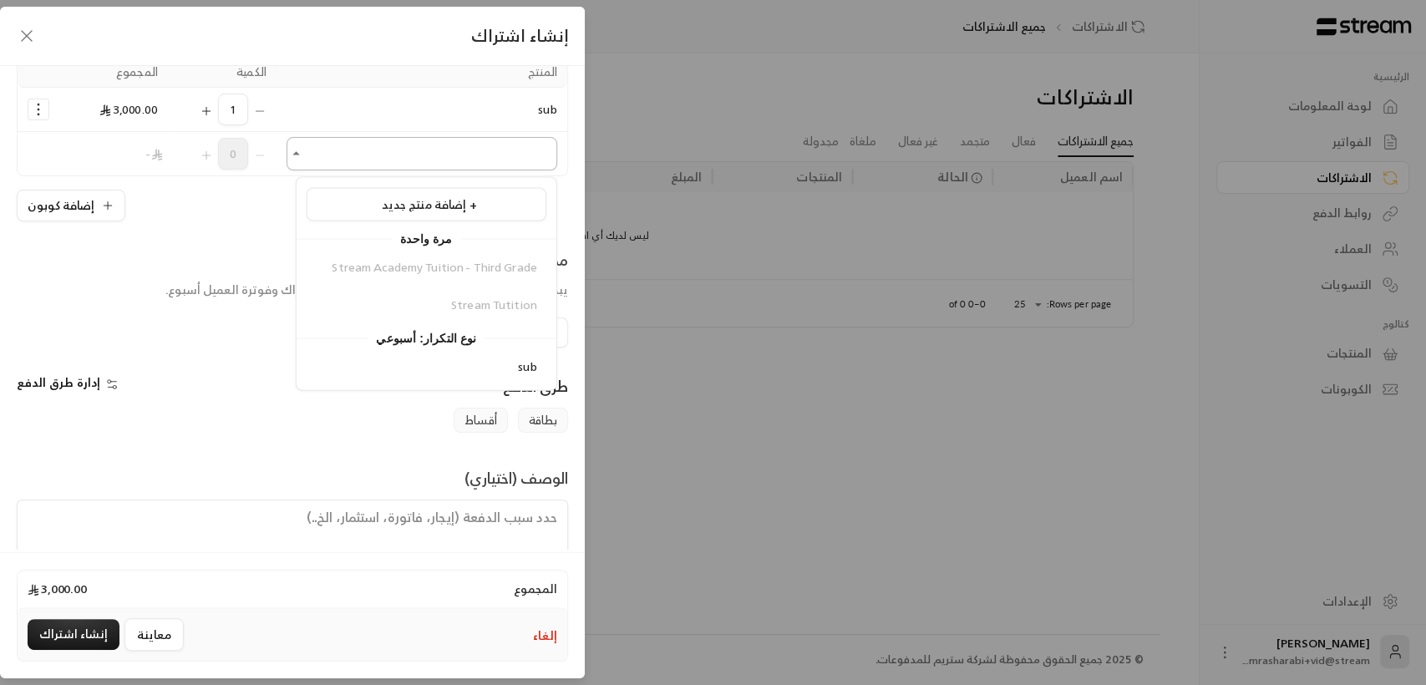
click at [499, 140] on input "اختر العميل" at bounding box center [421, 153] width 271 height 29
click at [423, 351] on li "sub" at bounding box center [427, 367] width 240 height 33
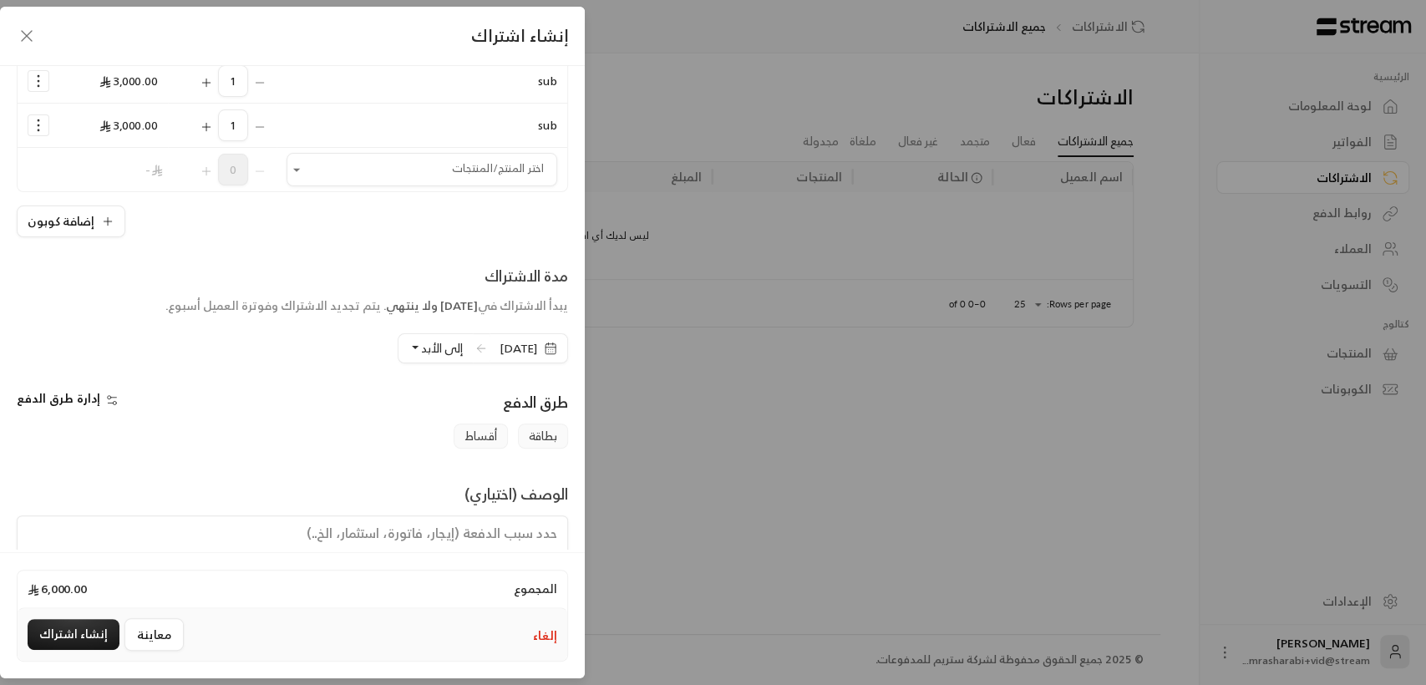
scroll to position [246, 0]
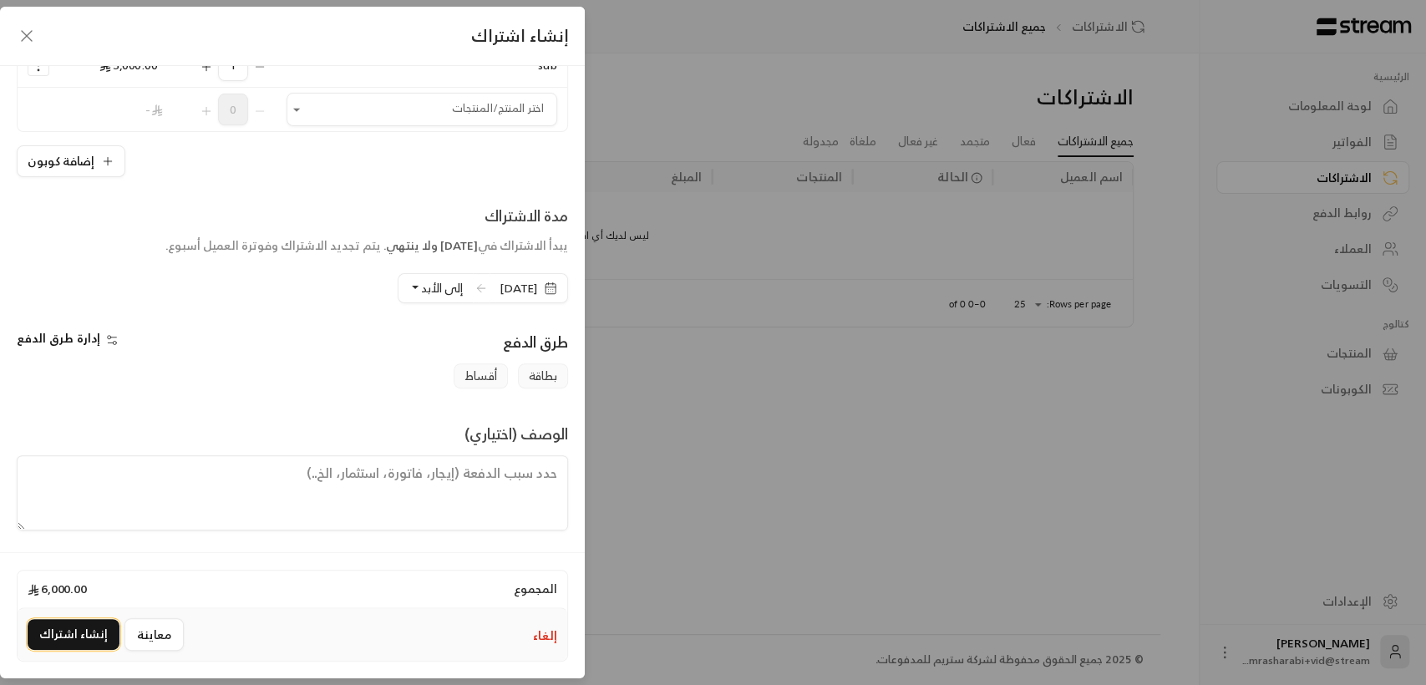
click at [56, 641] on button "إنشاء اشتراك" at bounding box center [74, 634] width 92 height 31
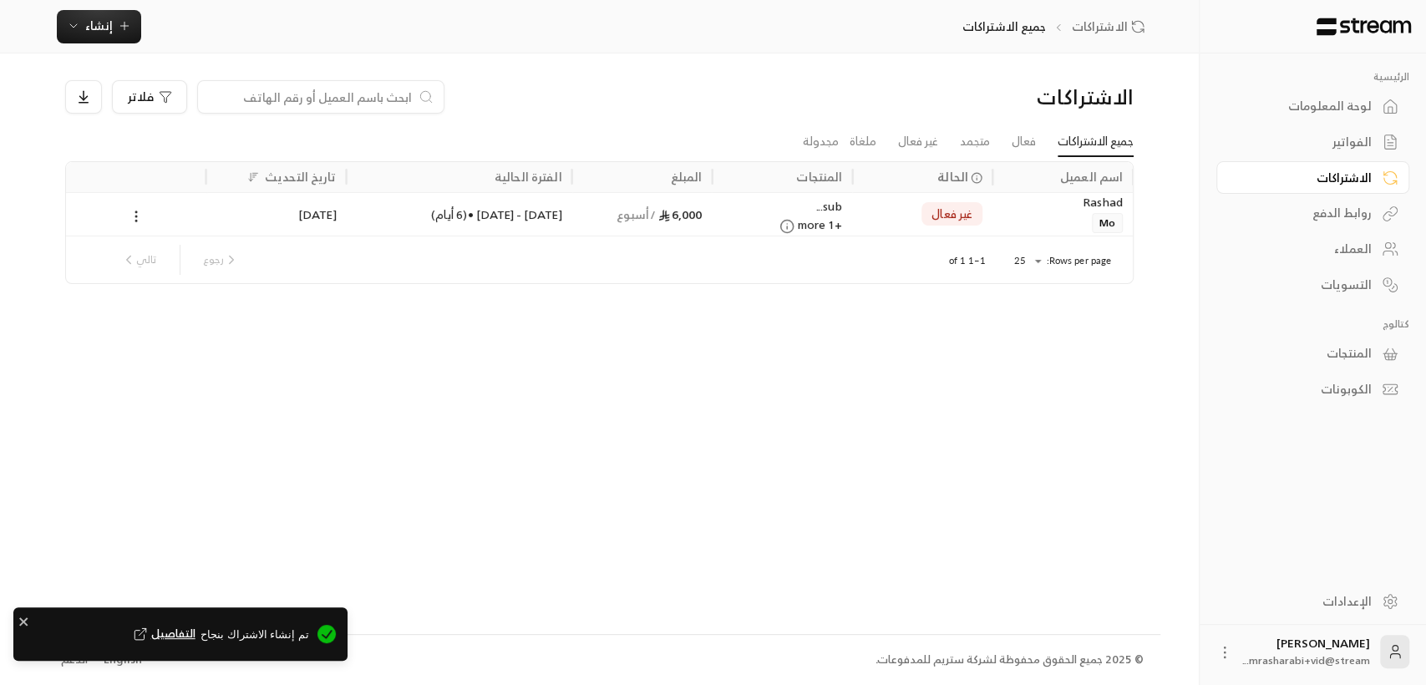
click at [195, 631] on span "التفاصيل" at bounding box center [162, 634] width 65 height 17
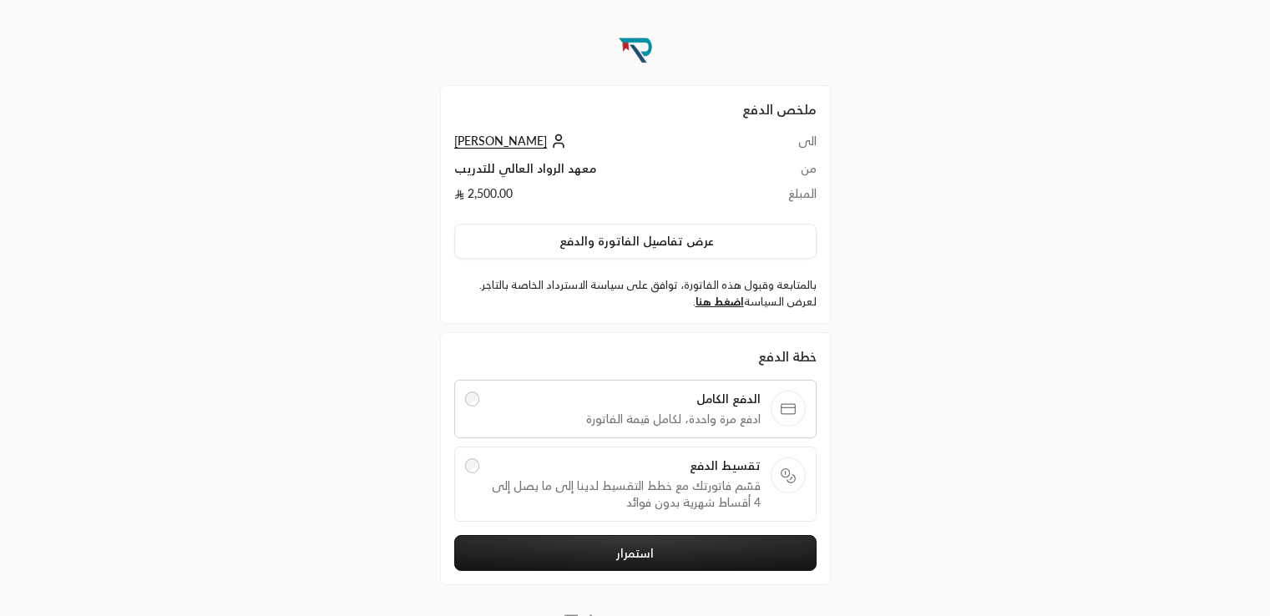
scroll to position [20, 0]
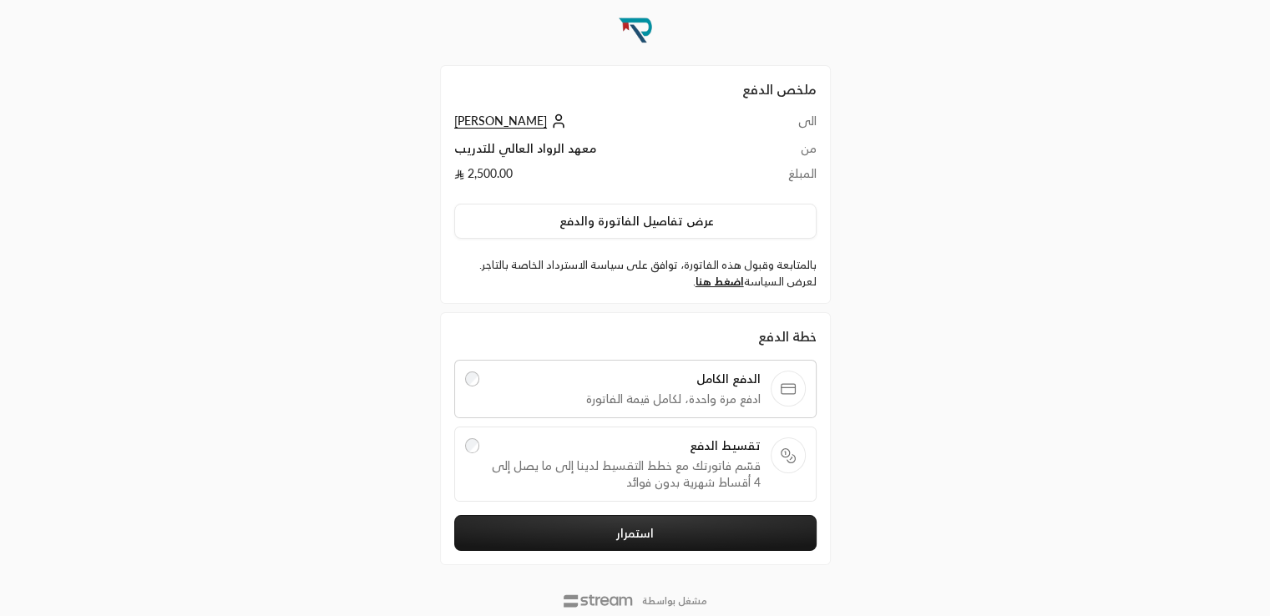
click at [474, 117] on span "[PERSON_NAME]" at bounding box center [500, 121] width 93 height 15
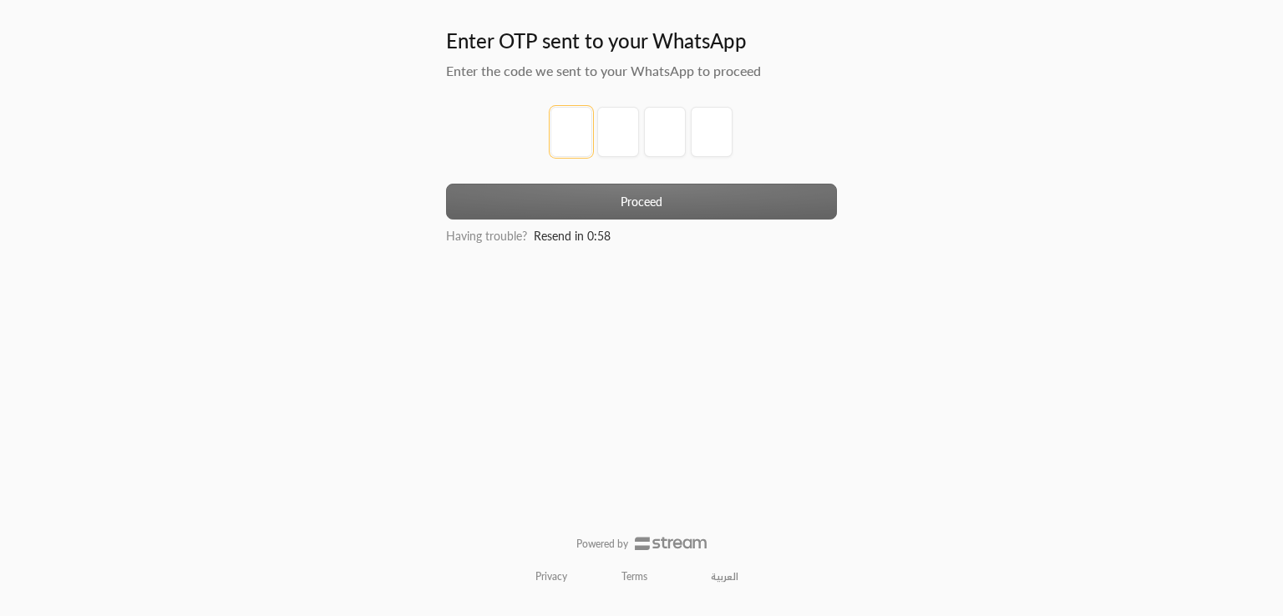
click at [560, 128] on input "tel" at bounding box center [571, 132] width 42 height 50
type input "1"
type input "2"
type input "3"
type input "4"
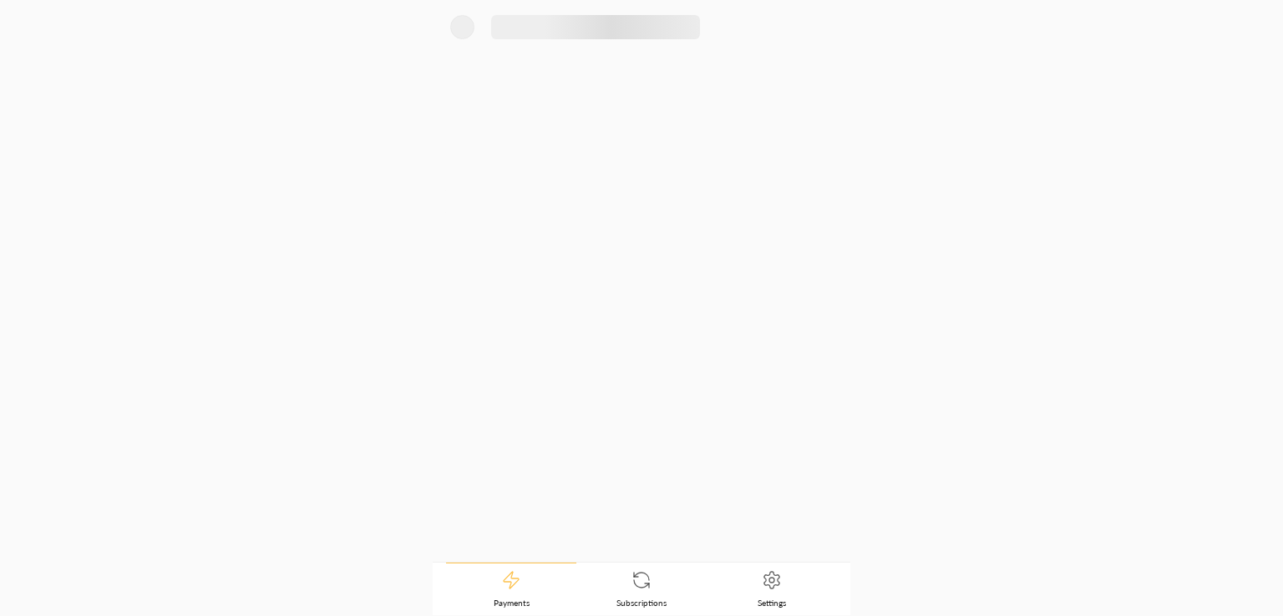
click at [627, 200] on div at bounding box center [642, 281] width 418 height 561
click at [745, 587] on link "Settings" at bounding box center [772, 590] width 130 height 52
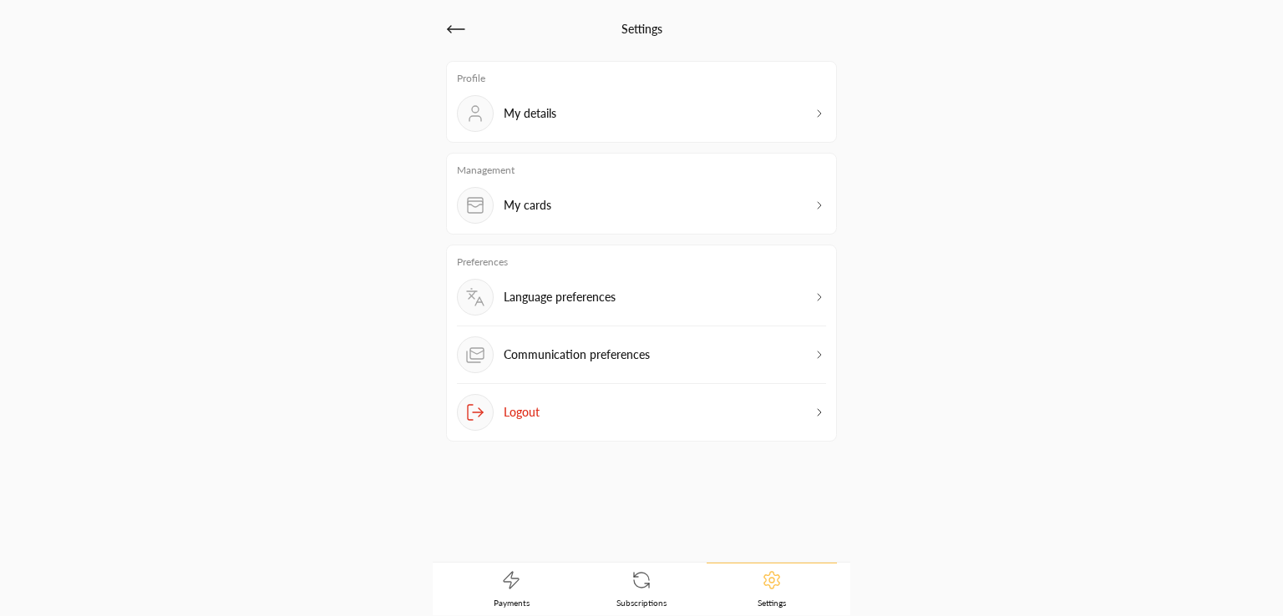
click at [570, 348] on p "Communication preferences" at bounding box center [577, 355] width 146 height 17
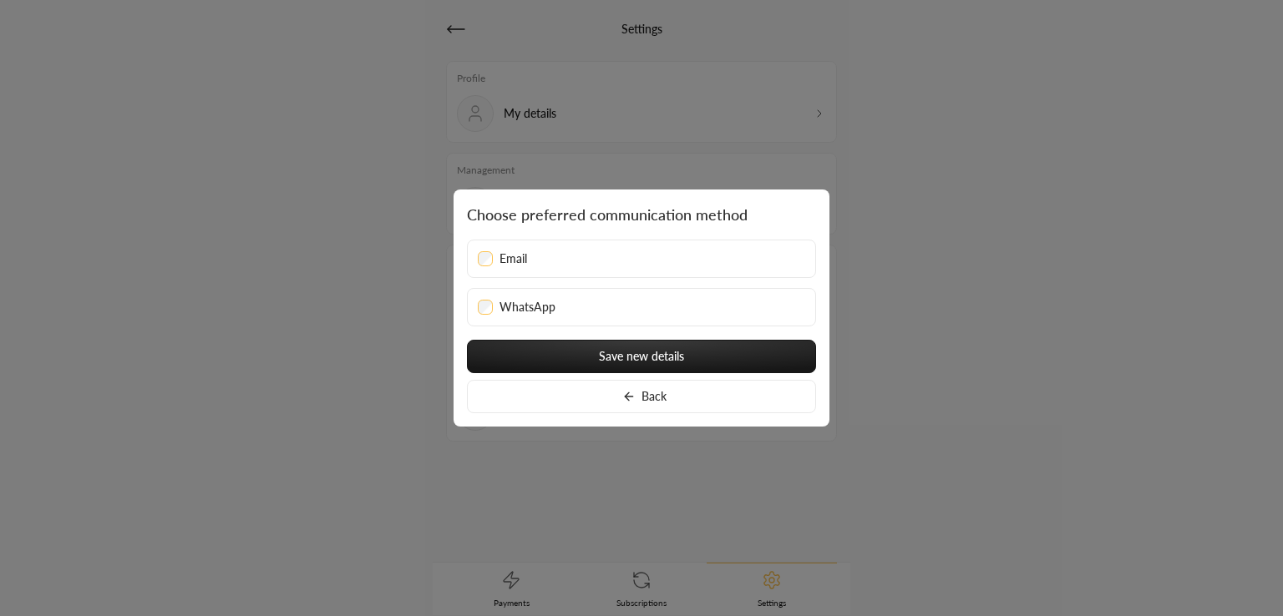
click at [949, 302] on div at bounding box center [641, 308] width 1283 height 616
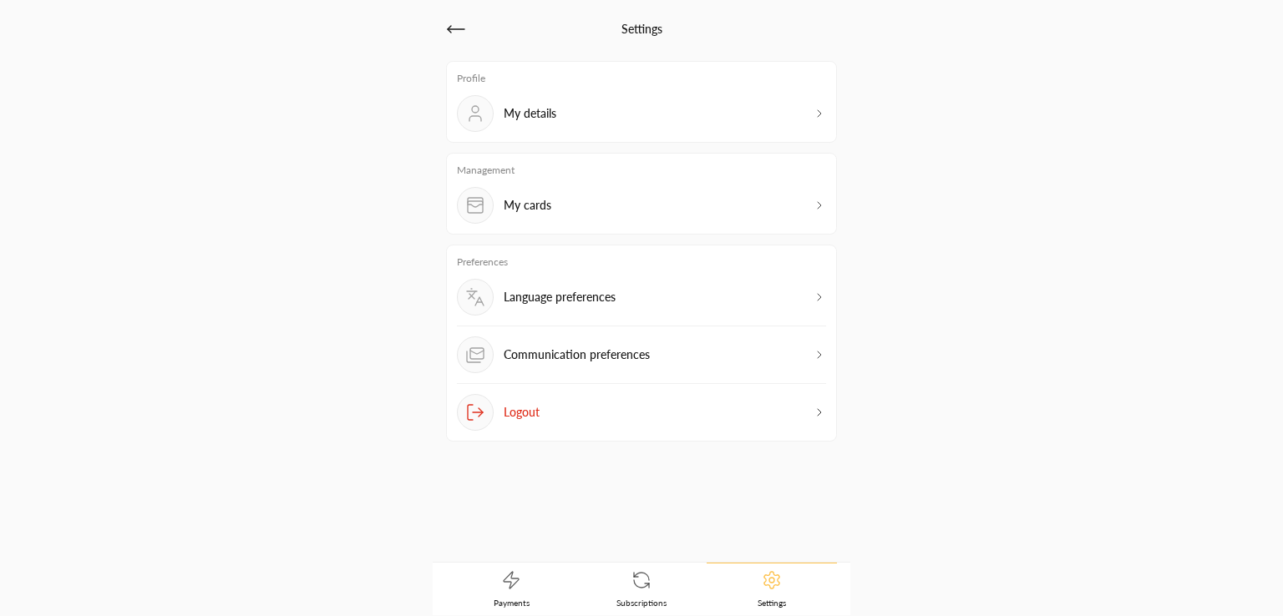
click at [729, 308] on div "Language preferences" at bounding box center [641, 303] width 369 height 48
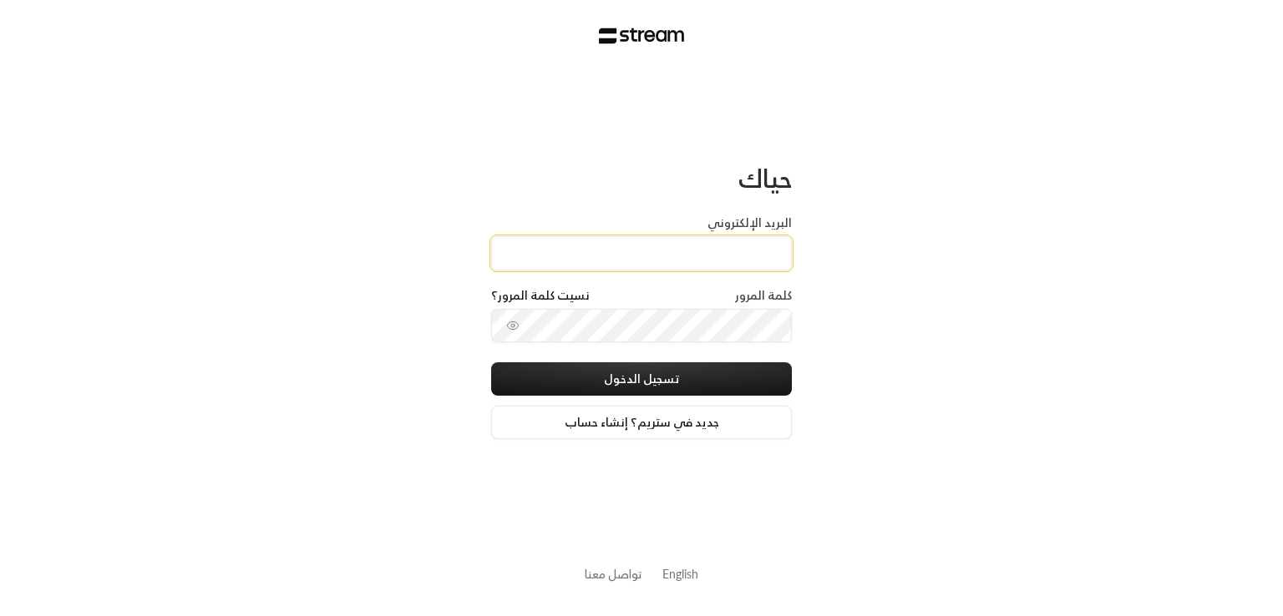
click at [636, 255] on input "البريد الإلكتروني" at bounding box center [641, 253] width 301 height 34
type input "[EMAIL_ADDRESS][DOMAIN_NAME]"
click at [505, 335] on button "toggle password visibility" at bounding box center [512, 325] width 27 height 27
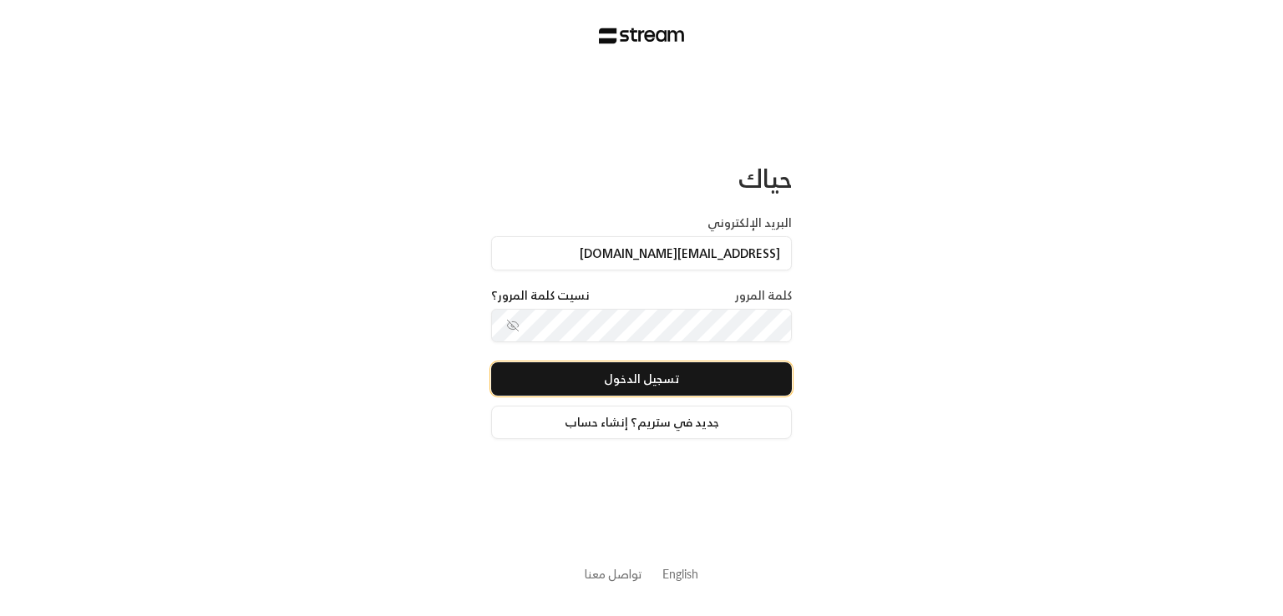
click at [584, 382] on button "تسجيل الدخول" at bounding box center [641, 379] width 301 height 33
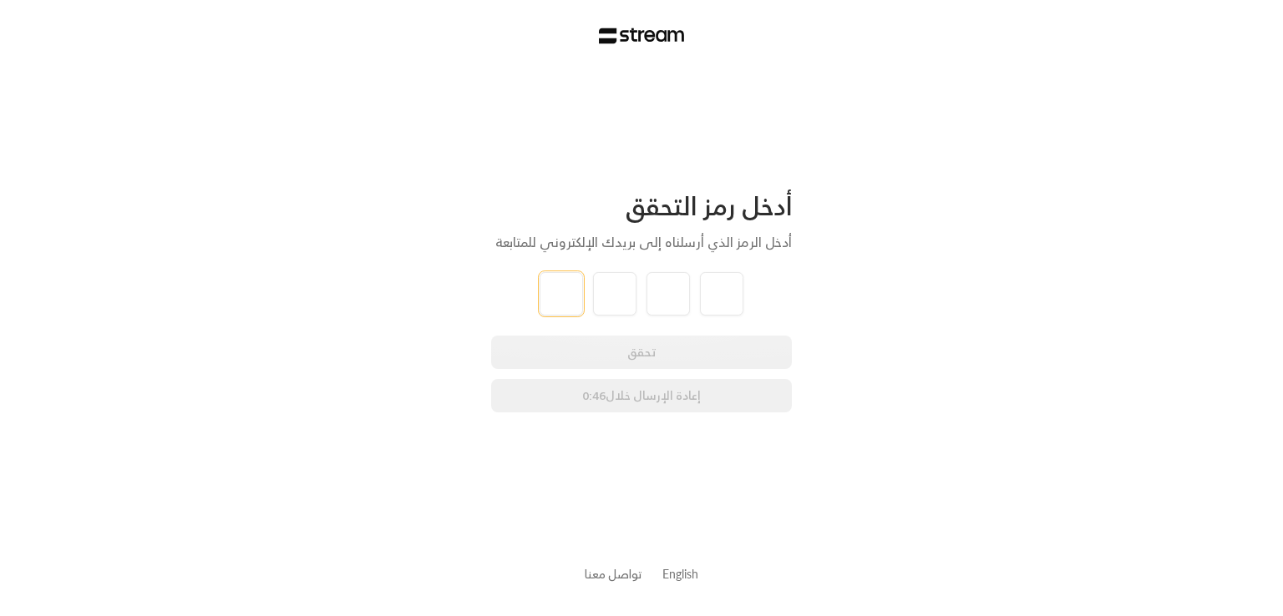
type input "5"
type input "8"
type input "5"
type input "0"
type input "6"
